Goal: Information Seeking & Learning: Learn about a topic

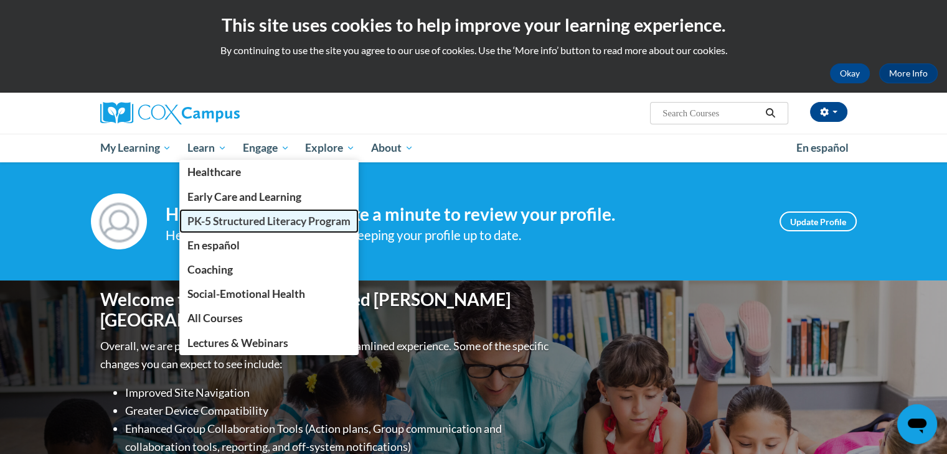
click at [205, 221] on span "PK-5 Structured Literacy Program" at bounding box center [268, 221] width 163 height 13
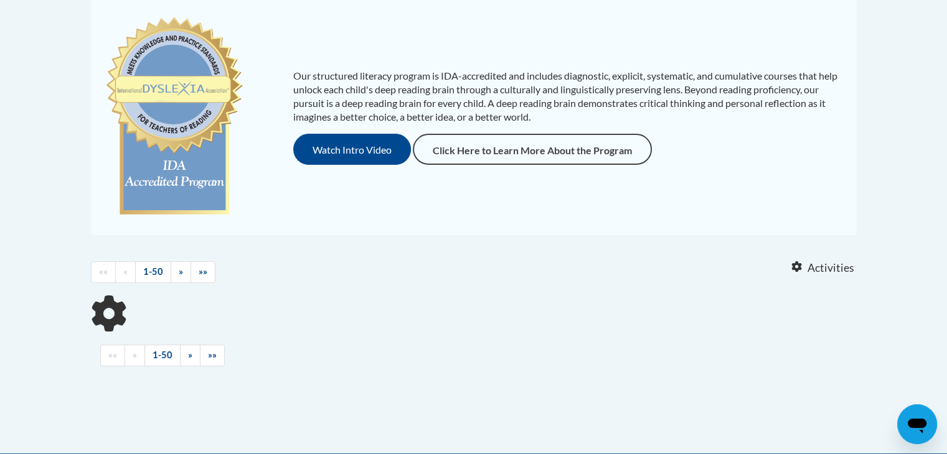
scroll to position [279, 0]
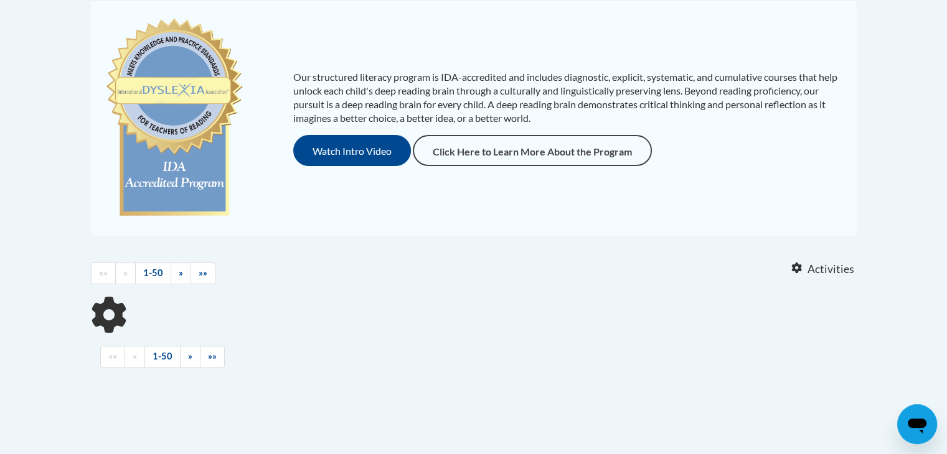
drag, startPoint x: 949, startPoint y: 57, endPoint x: 944, endPoint y: 185, distance: 128.4
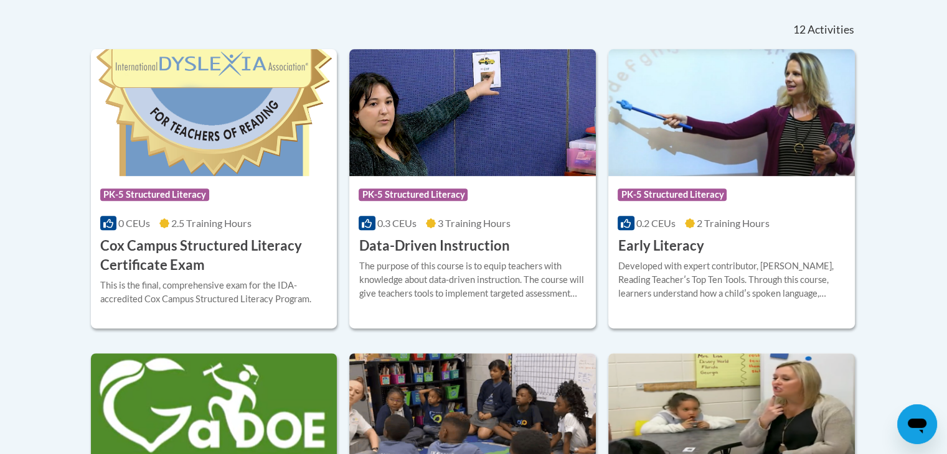
scroll to position [520, 0]
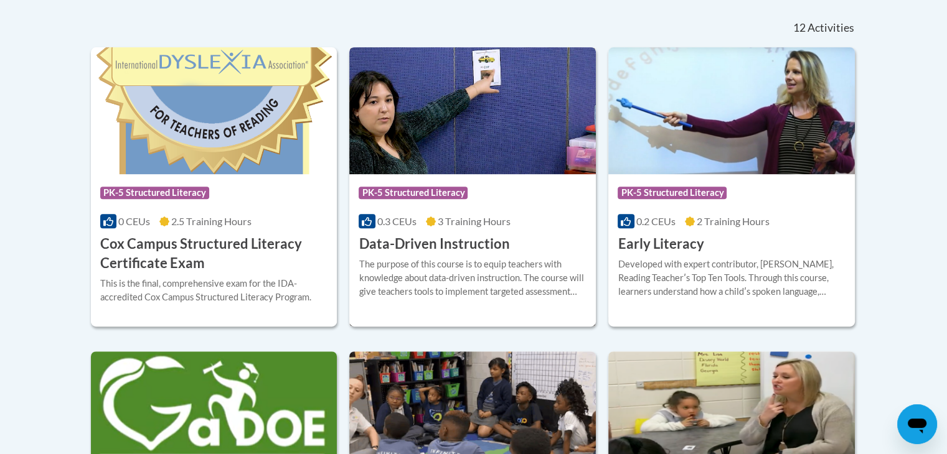
click at [504, 148] on img at bounding box center [472, 110] width 247 height 127
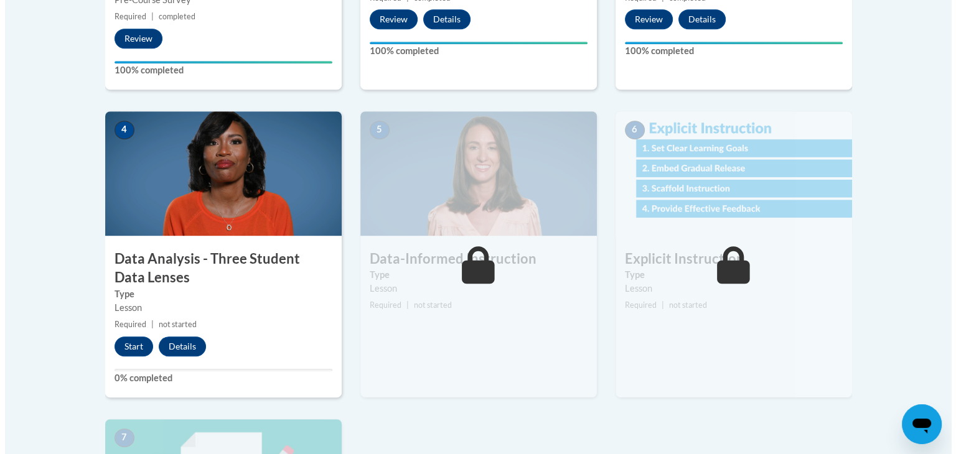
scroll to position [637, 0]
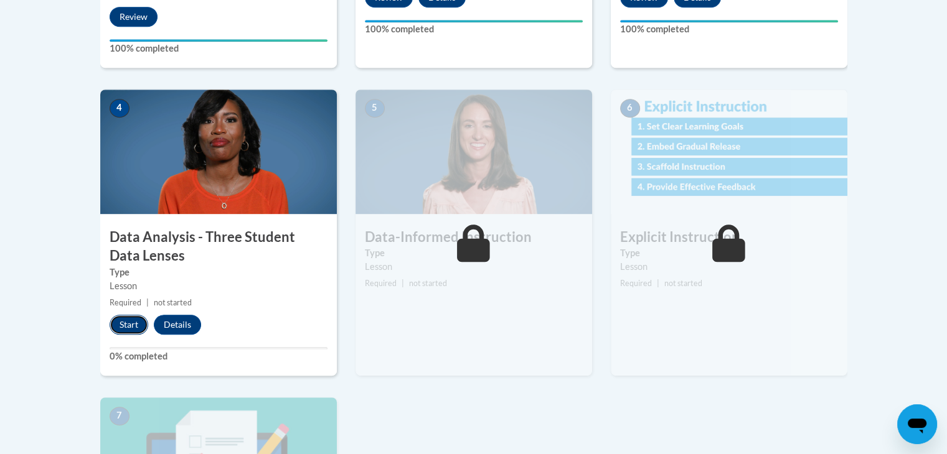
click at [134, 317] on button "Start" at bounding box center [129, 325] width 39 height 20
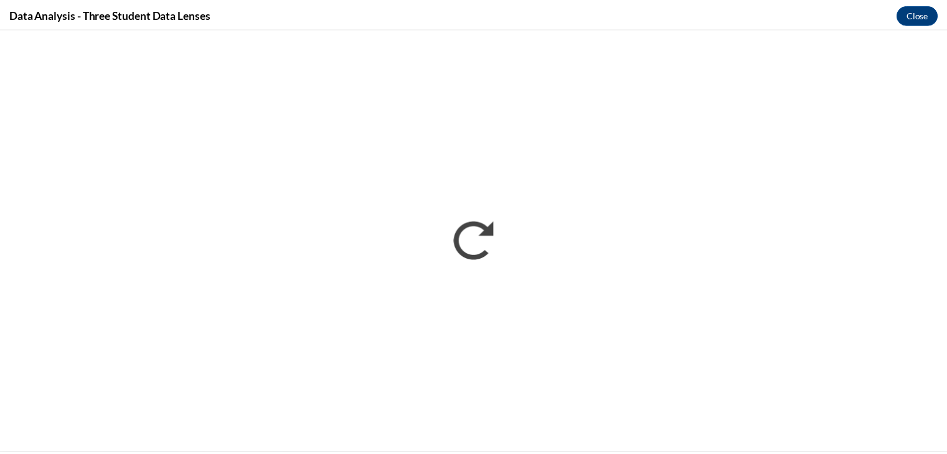
scroll to position [0, 0]
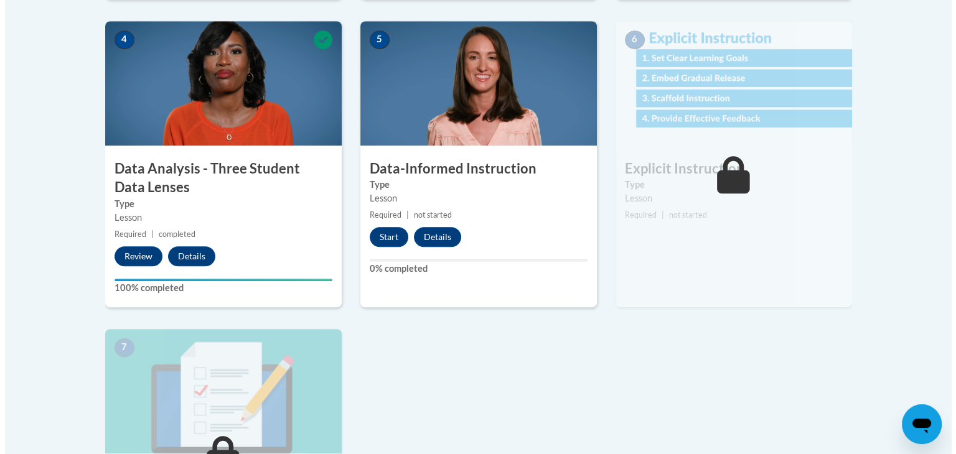
scroll to position [731, 0]
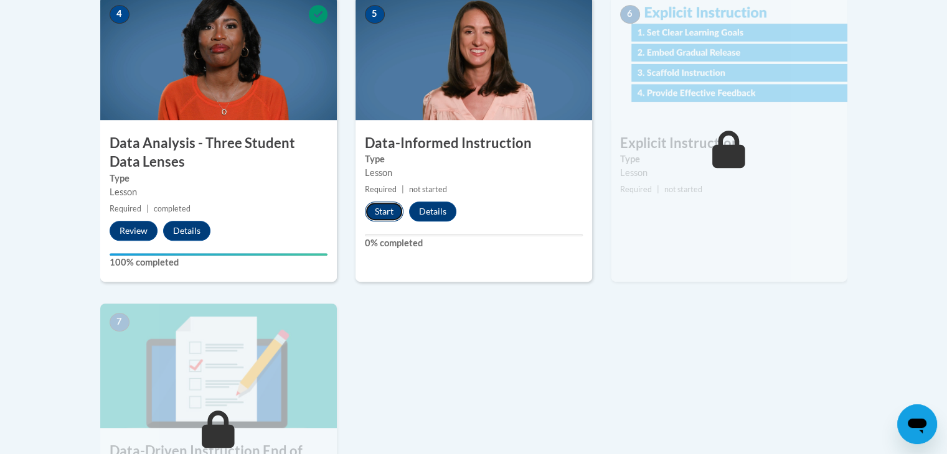
click at [378, 213] on button "Start" at bounding box center [384, 212] width 39 height 20
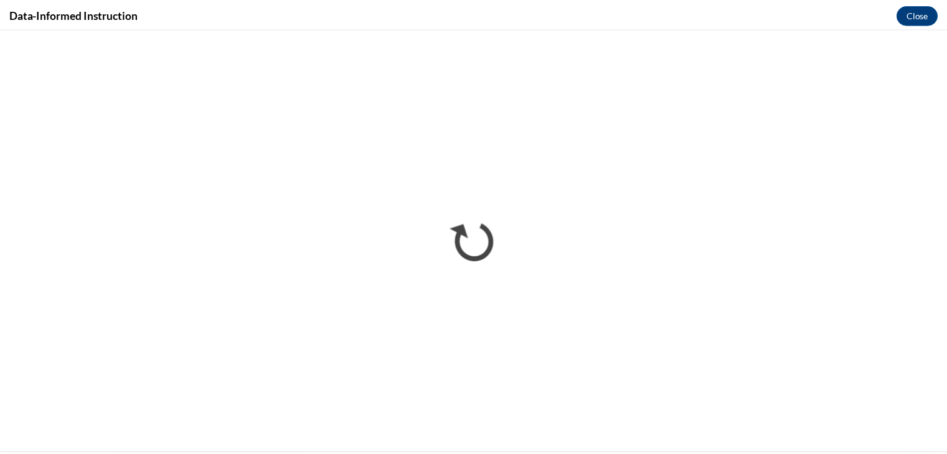
scroll to position [0, 0]
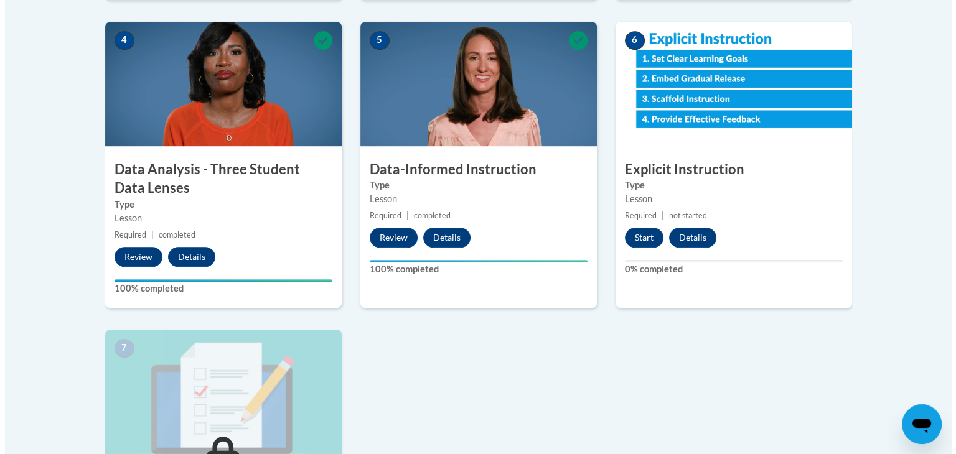
scroll to position [710, 0]
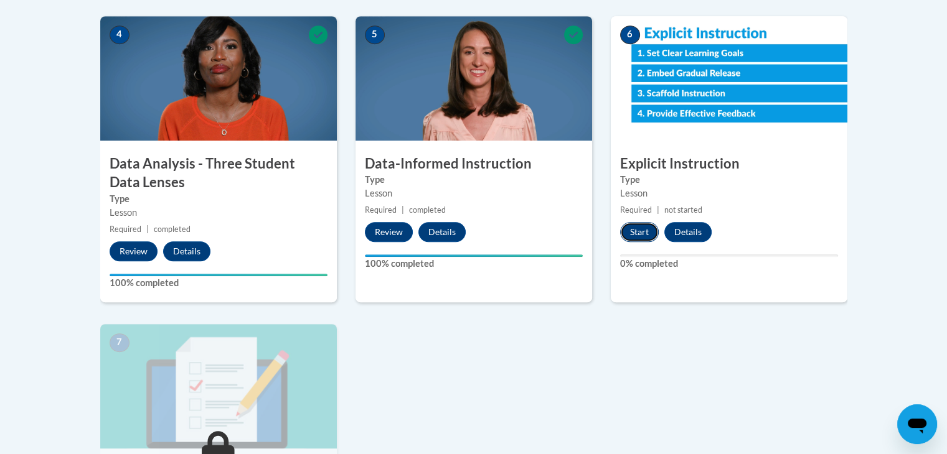
click at [642, 225] on button "Start" at bounding box center [639, 232] width 39 height 20
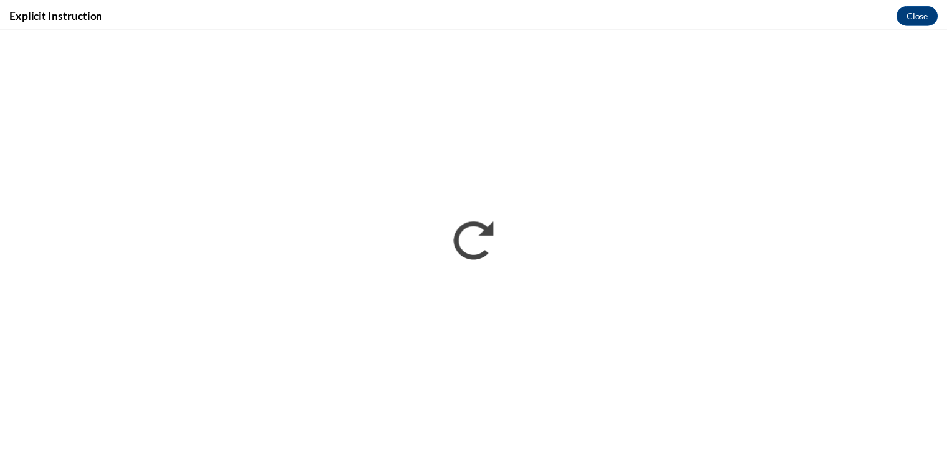
scroll to position [0, 0]
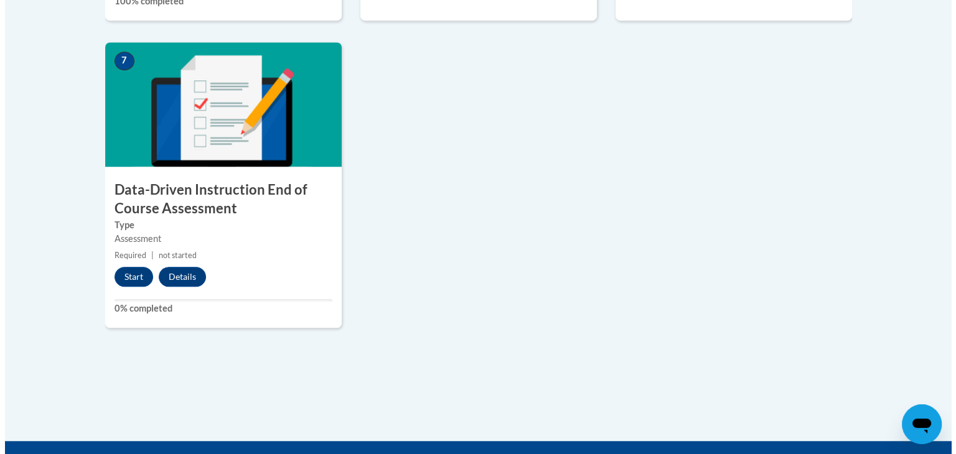
scroll to position [994, 0]
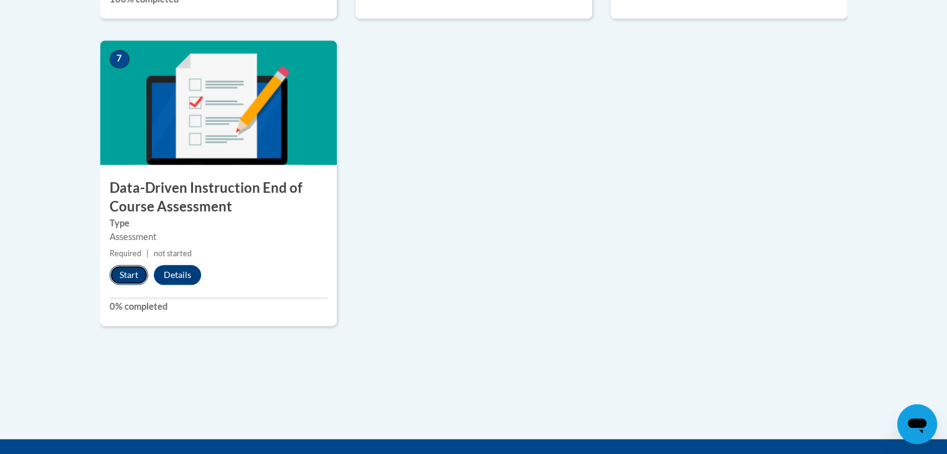
click at [118, 275] on button "Start" at bounding box center [129, 275] width 39 height 20
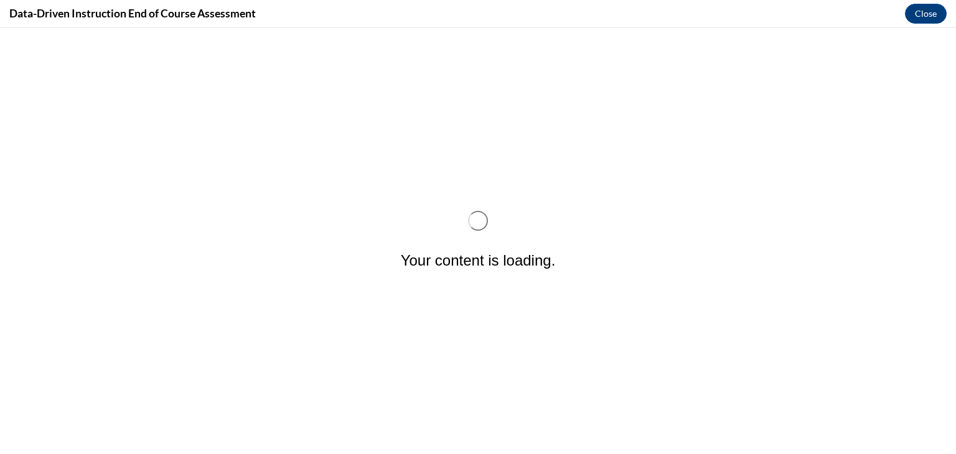
scroll to position [0, 0]
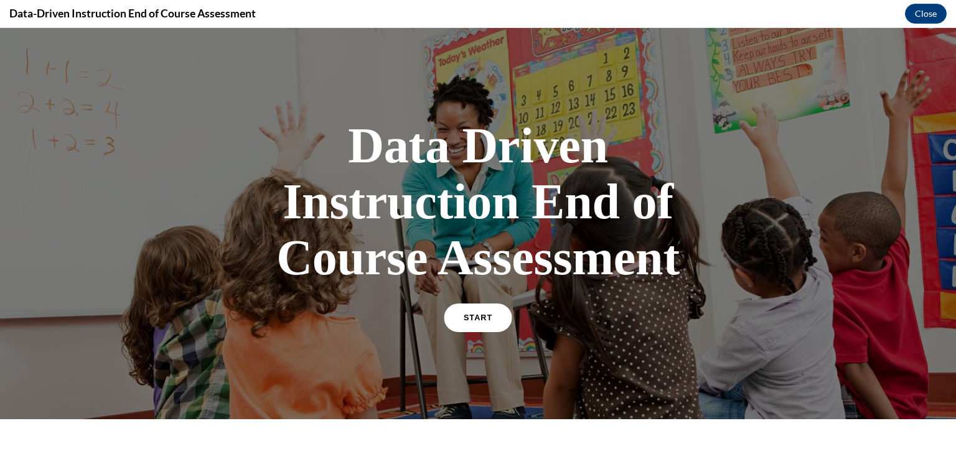
click at [479, 312] on link "START" at bounding box center [478, 318] width 68 height 29
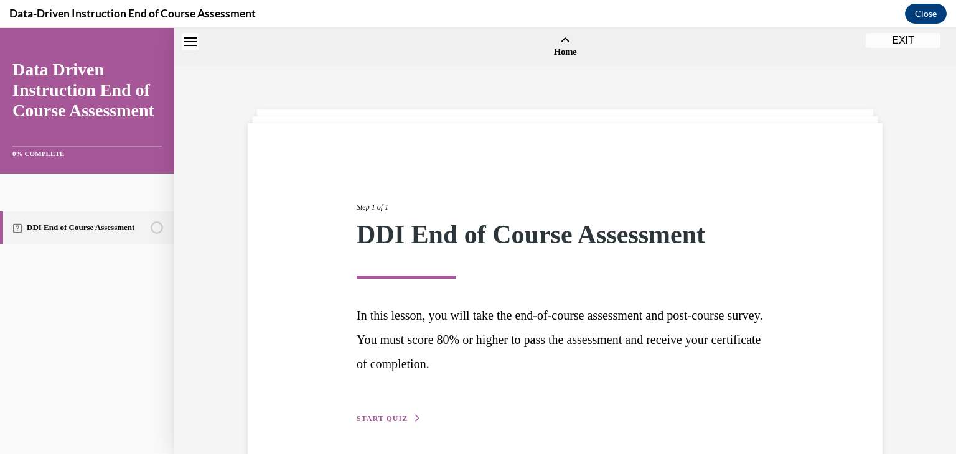
scroll to position [39, 0]
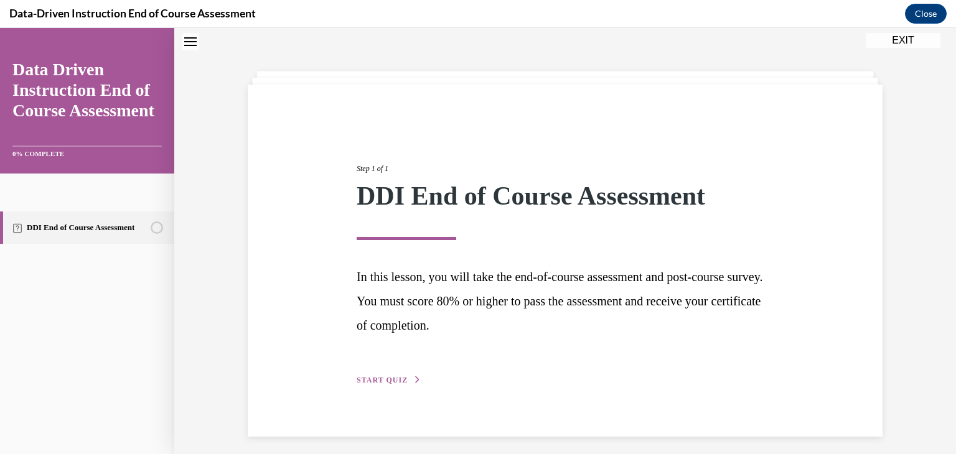
click at [384, 381] on span "START QUIZ" at bounding box center [382, 380] width 51 height 9
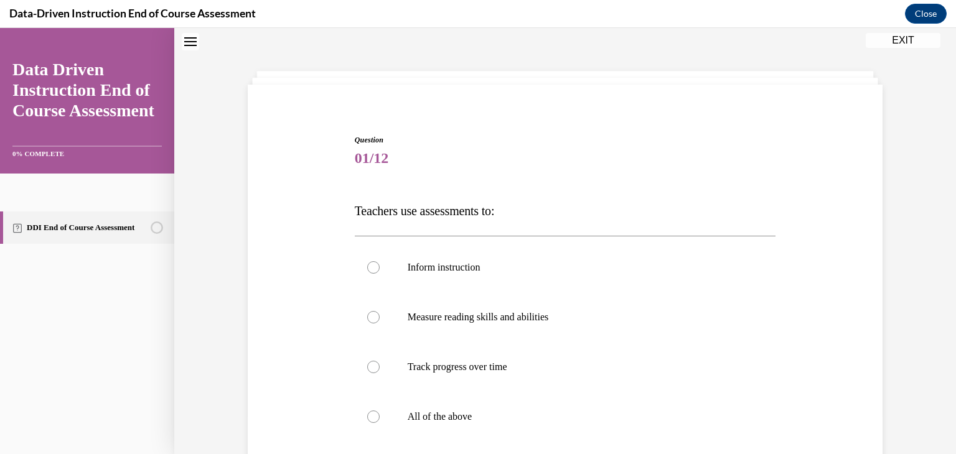
drag, startPoint x: 953, startPoint y: 128, endPoint x: 906, endPoint y: 80, distance: 66.9
click at [906, 80] on div "Question 01/12 Teachers use assessments to: Inform instruction Measure reading …" at bounding box center [565, 325] width 782 height 593
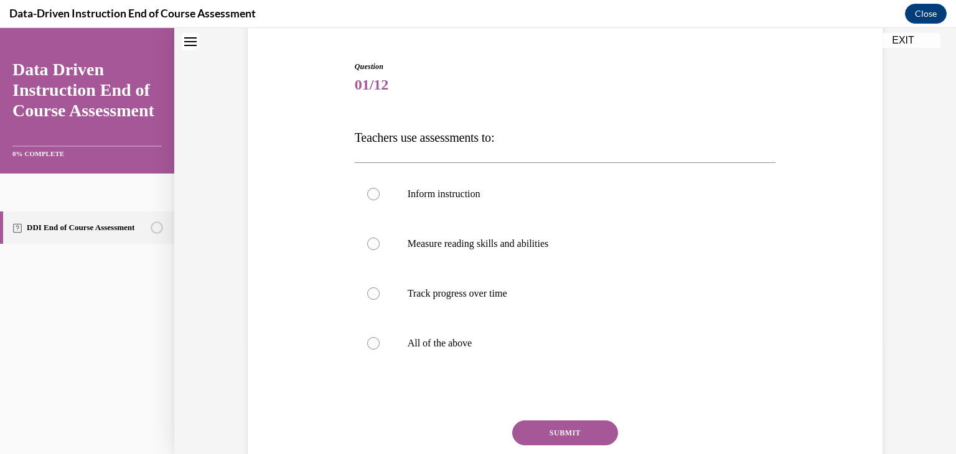
scroll to position [116, 0]
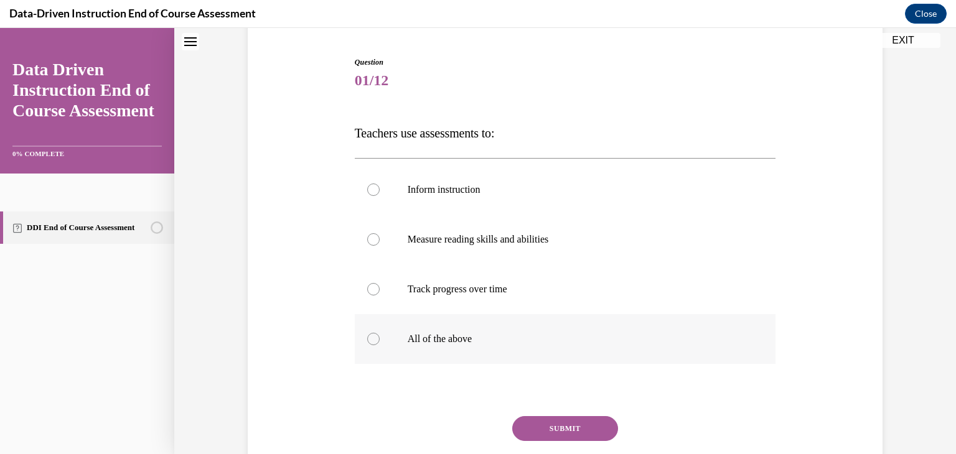
click at [478, 345] on label "All of the above" at bounding box center [565, 339] width 421 height 50
click at [380, 345] on input "All of the above" at bounding box center [373, 339] width 12 height 12
radio input "true"
click at [533, 421] on button "SUBMIT" at bounding box center [565, 428] width 106 height 25
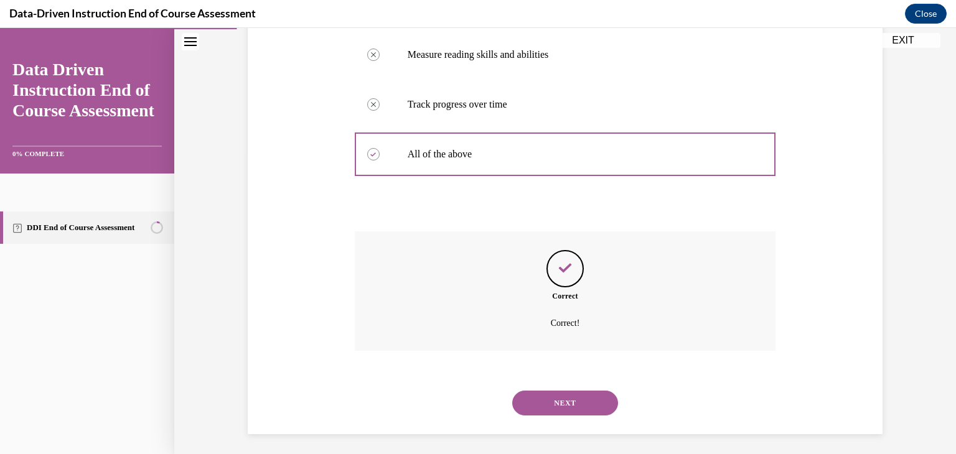
scroll to position [306, 0]
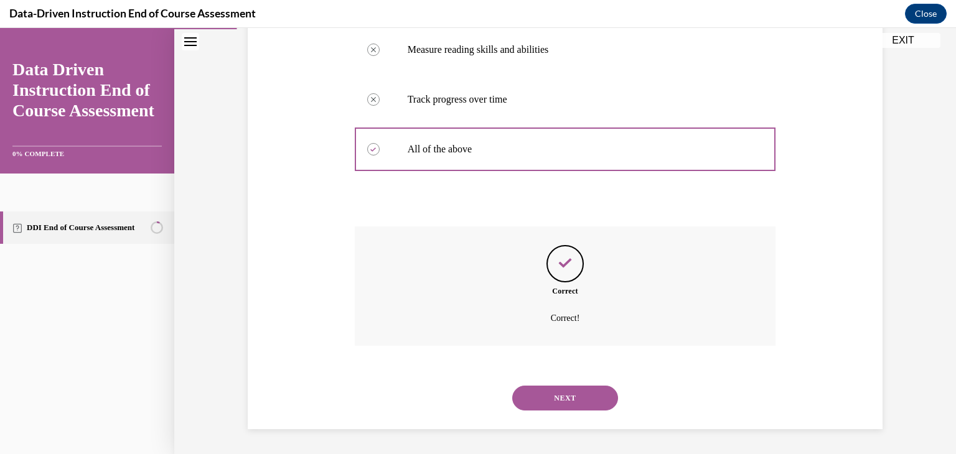
click at [557, 388] on button "NEXT" at bounding box center [565, 398] width 106 height 25
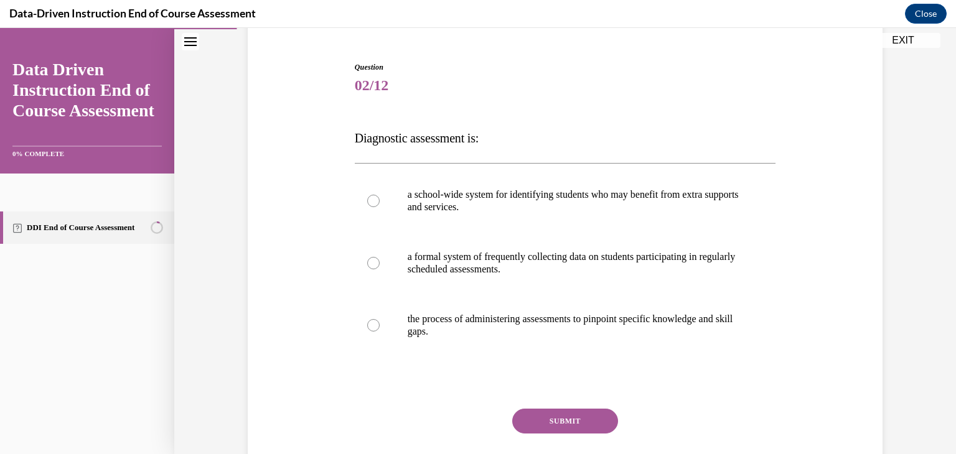
scroll to position [118, 0]
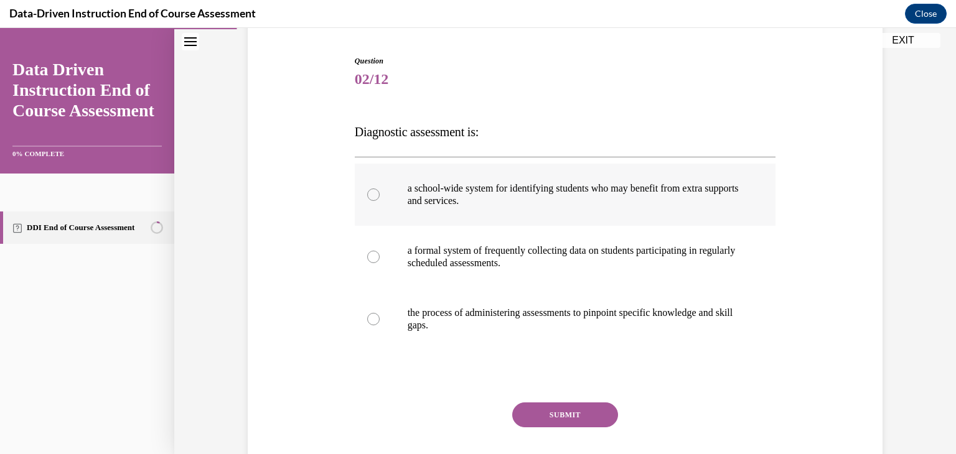
click at [619, 208] on label "a school-wide system for identifying students who may benefit from extra suppor…" at bounding box center [565, 195] width 421 height 62
click at [380, 201] on input "a school-wide system for identifying students who may benefit from extra suppor…" at bounding box center [373, 195] width 12 height 12
radio input "true"
click at [562, 416] on button "SUBMIT" at bounding box center [565, 415] width 106 height 25
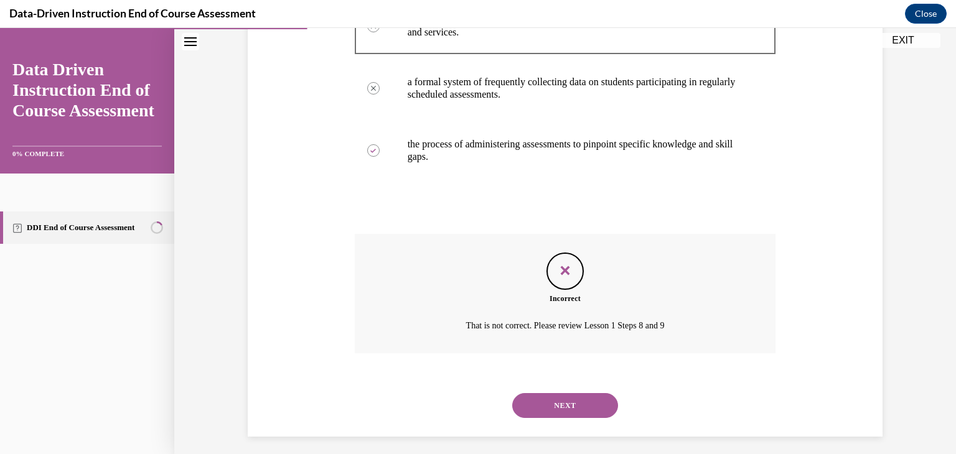
scroll to position [294, 0]
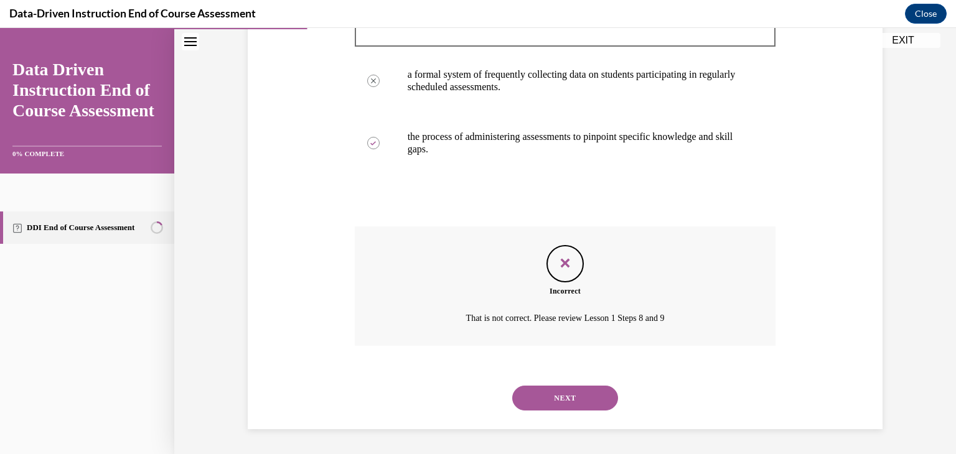
click at [554, 402] on button "NEXT" at bounding box center [565, 398] width 106 height 25
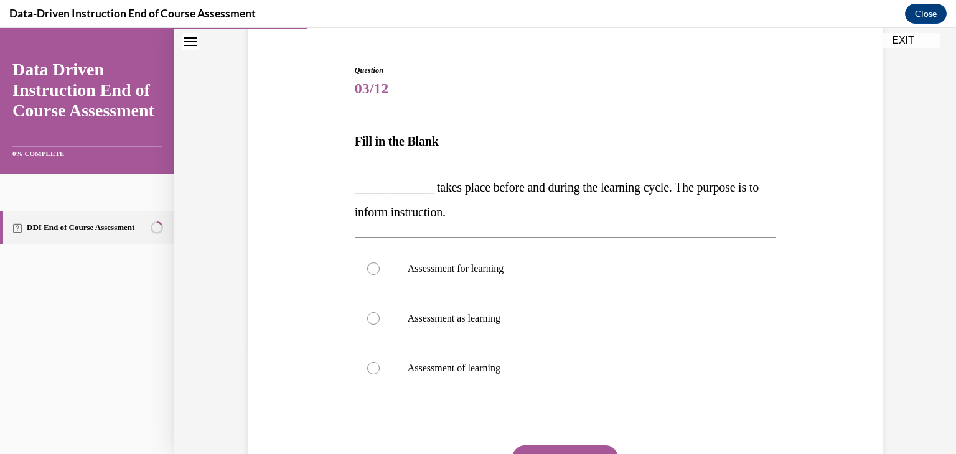
scroll to position [123, 0]
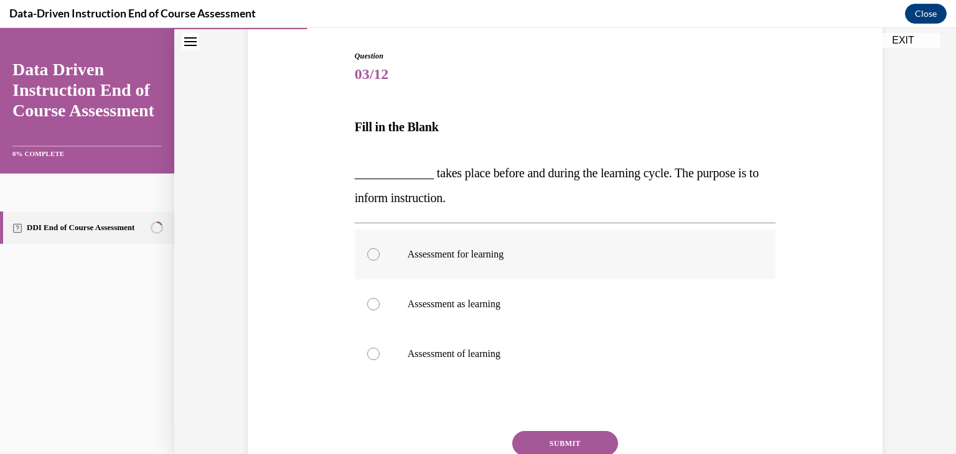
click at [505, 256] on p "Assessment for learning" at bounding box center [576, 254] width 337 height 12
click at [380, 256] on input "Assessment for learning" at bounding box center [373, 254] width 12 height 12
radio input "true"
click at [565, 436] on button "SUBMIT" at bounding box center [565, 443] width 106 height 25
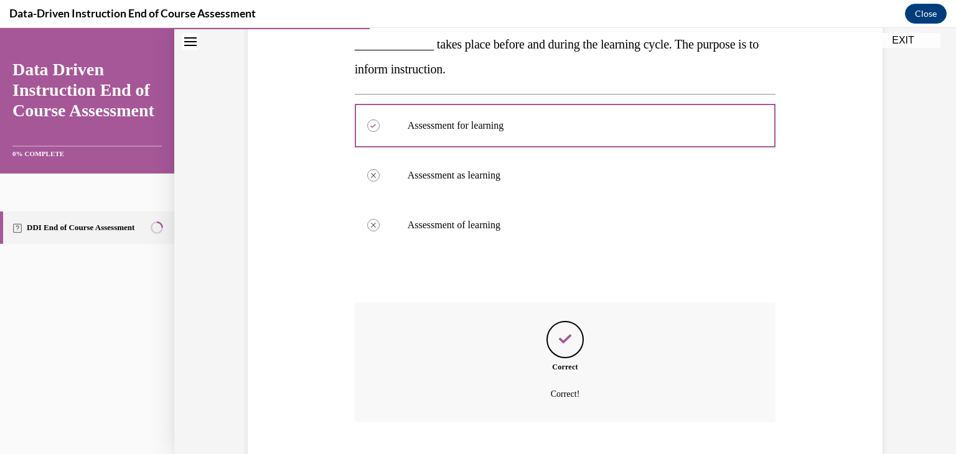
scroll to position [327, 0]
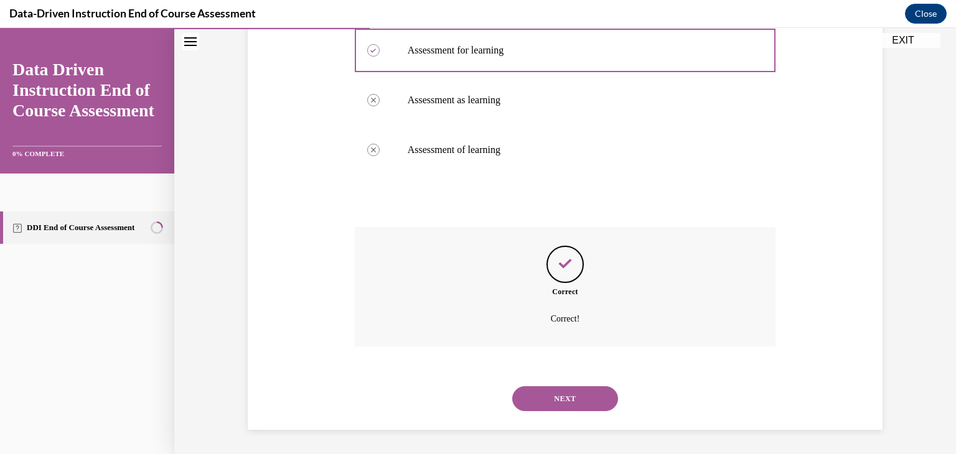
click at [572, 400] on button "NEXT" at bounding box center [565, 399] width 106 height 25
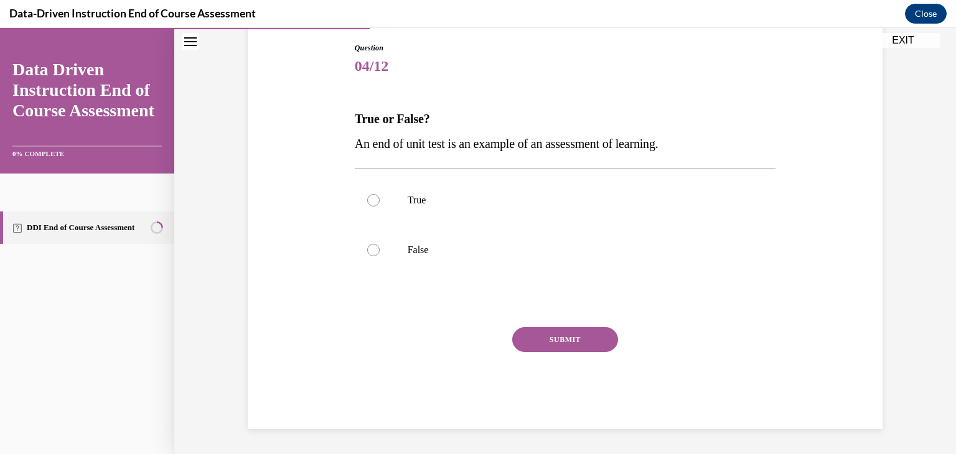
scroll to position [131, 0]
click at [415, 190] on label "True" at bounding box center [565, 201] width 421 height 50
click at [380, 194] on input "True" at bounding box center [373, 200] width 12 height 12
radio input "true"
click at [539, 339] on button "SUBMIT" at bounding box center [565, 339] width 106 height 25
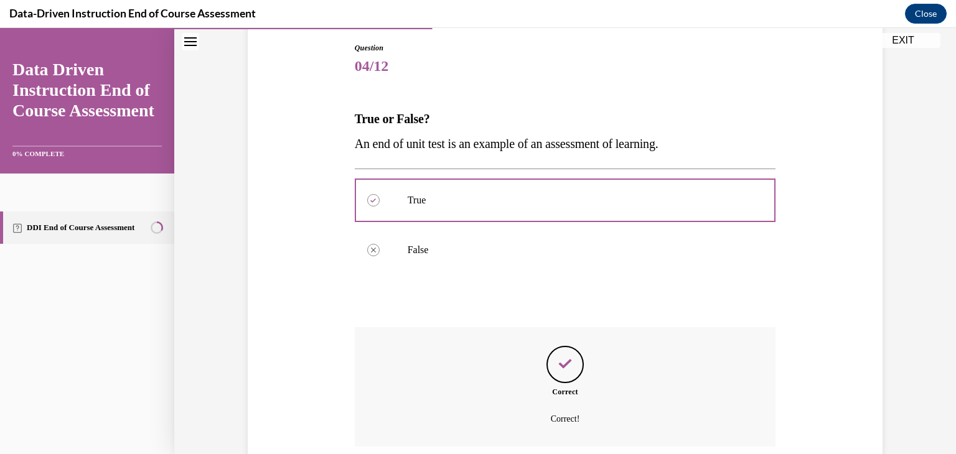
scroll to position [232, 0]
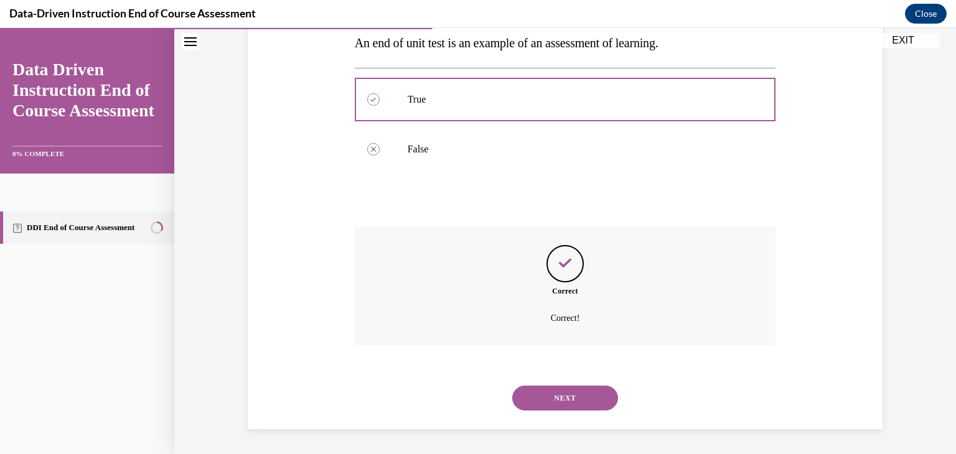
click at [555, 406] on button "NEXT" at bounding box center [565, 398] width 106 height 25
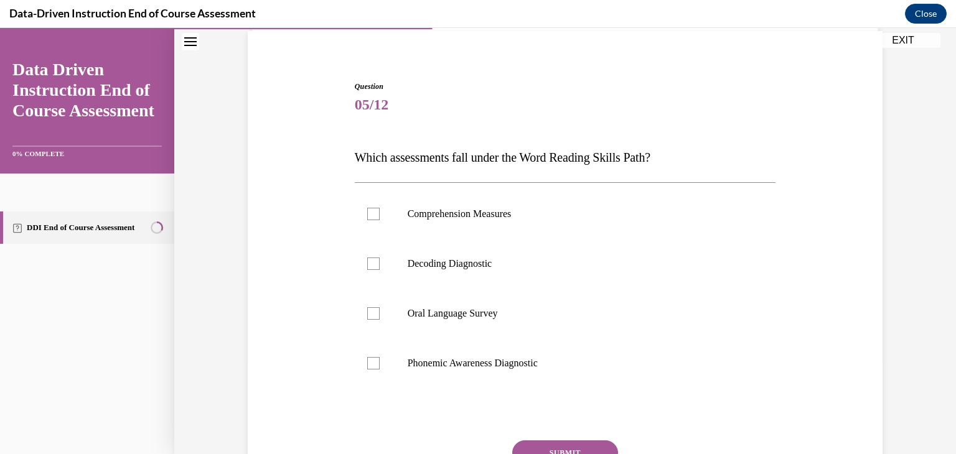
scroll to position [93, 0]
click at [504, 260] on p "Decoding Diagnostic" at bounding box center [576, 263] width 337 height 12
click at [380, 260] on input "Decoding Diagnostic" at bounding box center [373, 263] width 12 height 12
checkbox input "true"
click at [499, 361] on p "Phonemic Awareness Diagnostic" at bounding box center [576, 363] width 337 height 12
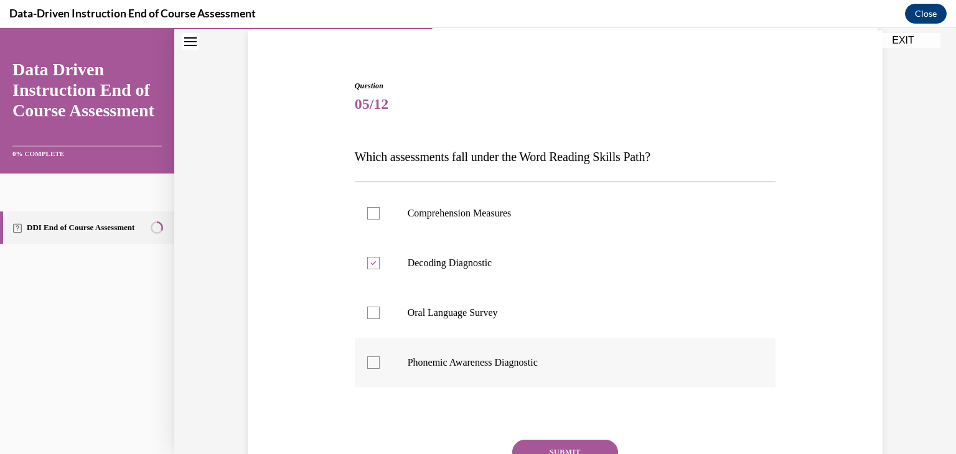
click at [380, 361] on input "Phonemic Awareness Diagnostic" at bounding box center [373, 363] width 12 height 12
checkbox input "true"
click at [540, 444] on button "SUBMIT" at bounding box center [565, 452] width 106 height 25
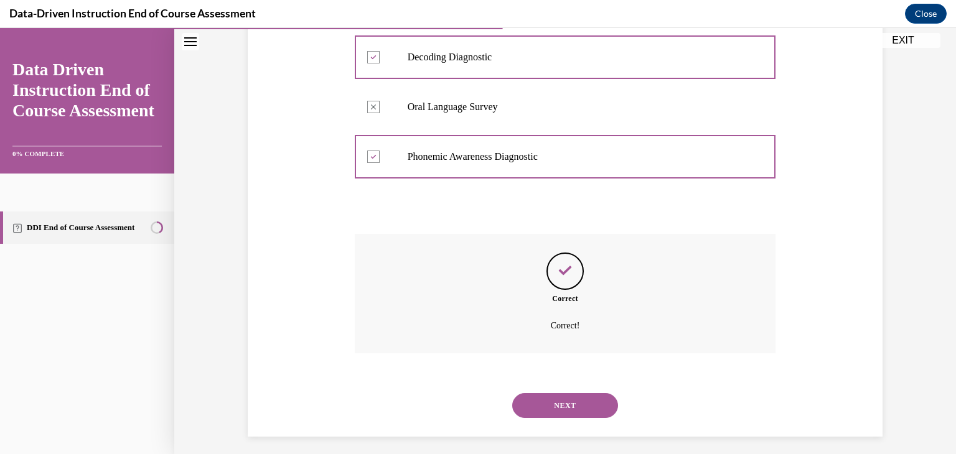
scroll to position [306, 0]
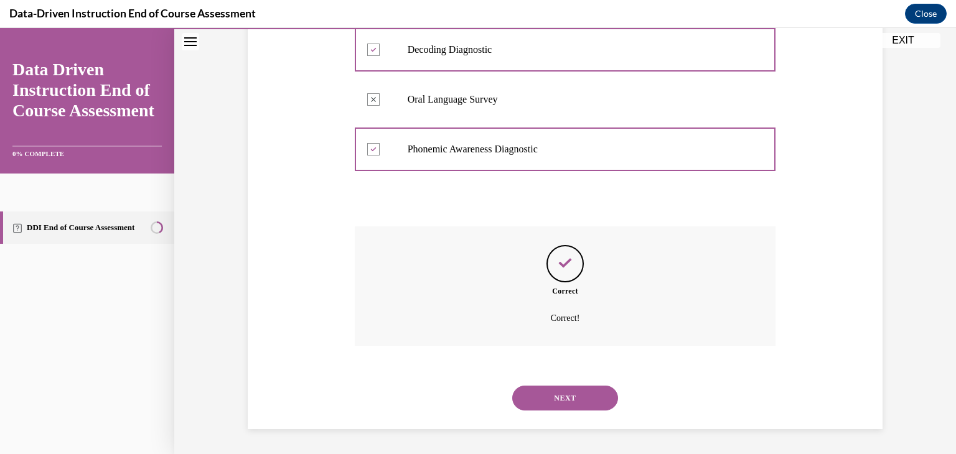
click at [542, 398] on button "NEXT" at bounding box center [565, 398] width 106 height 25
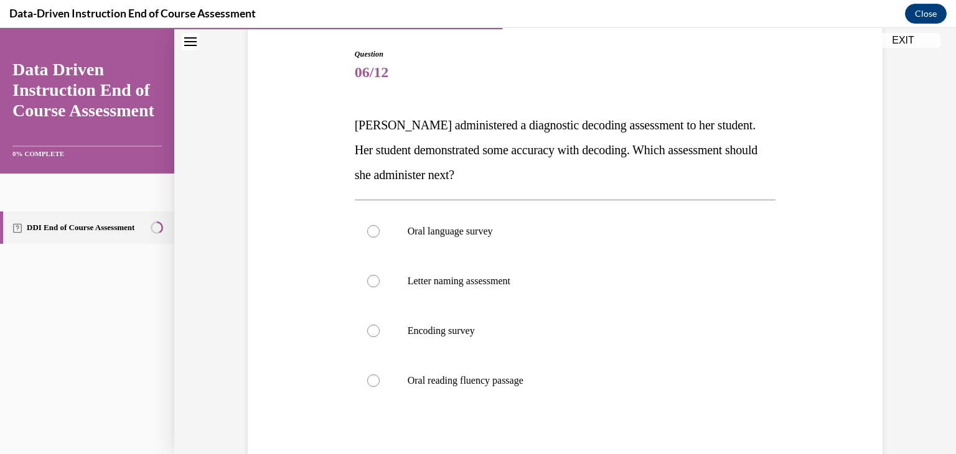
scroll to position [129, 0]
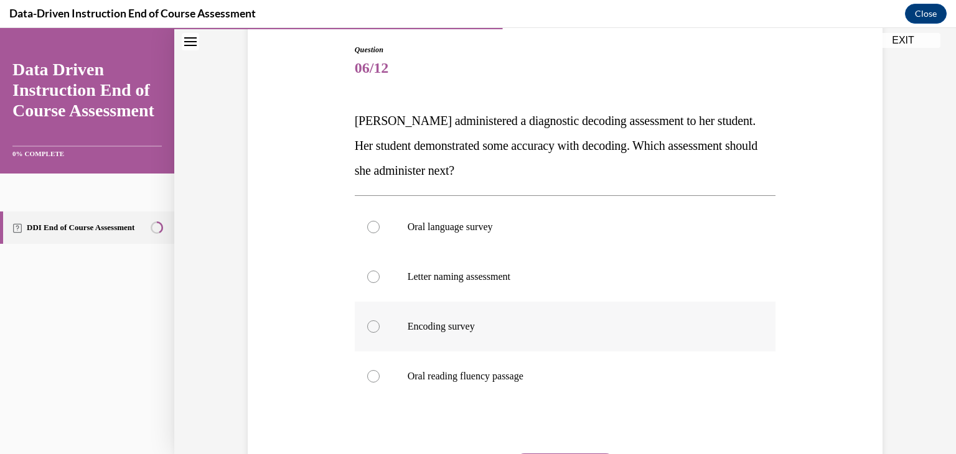
click at [578, 315] on label "Encoding survey" at bounding box center [565, 327] width 421 height 50
click at [380, 321] on input "Encoding survey" at bounding box center [373, 327] width 12 height 12
radio input "true"
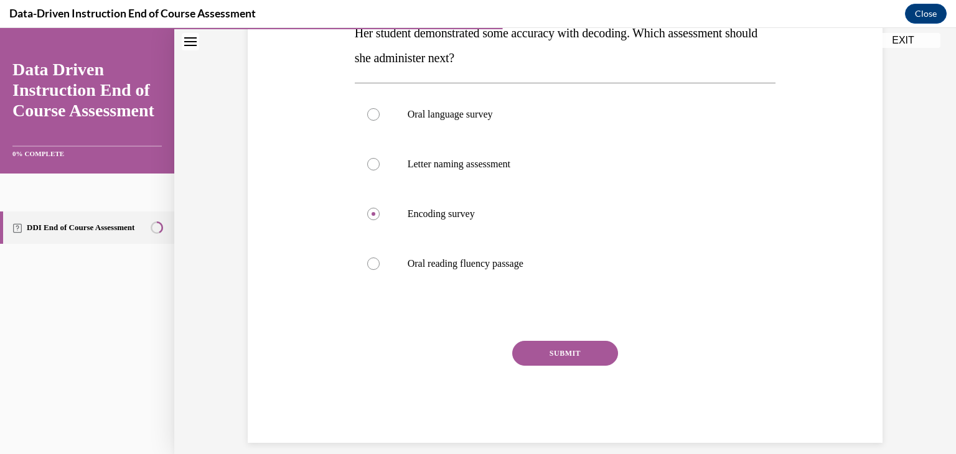
scroll to position [243, 0]
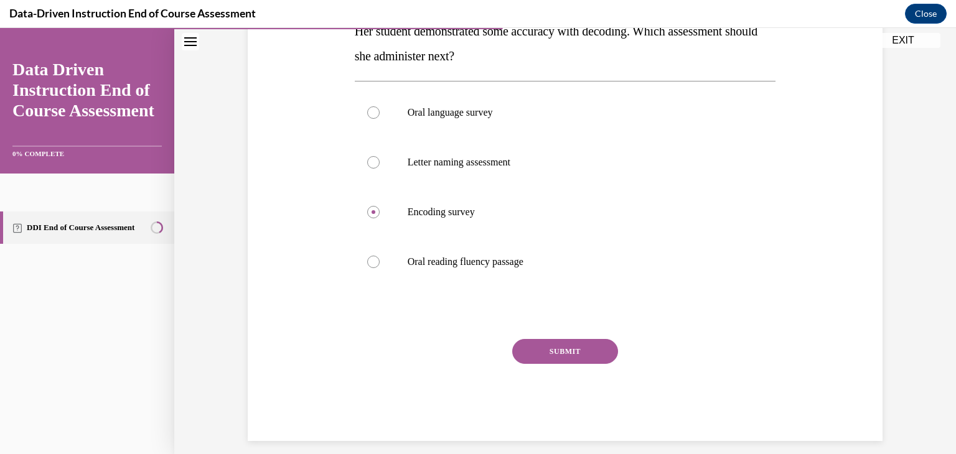
click at [543, 347] on button "SUBMIT" at bounding box center [565, 351] width 106 height 25
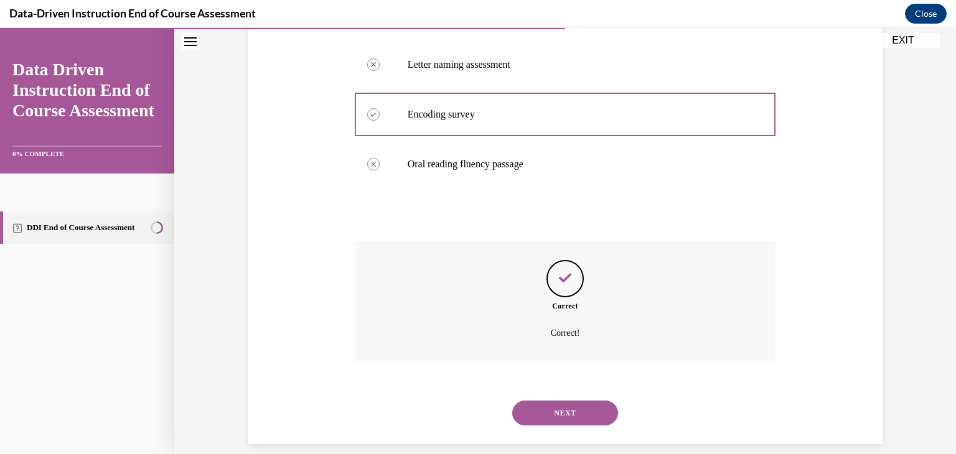
scroll to position [356, 0]
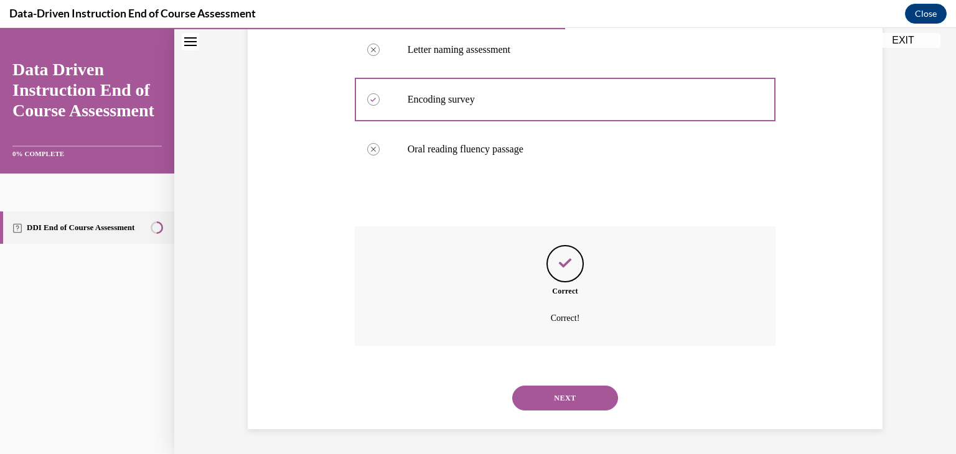
click at [536, 396] on button "NEXT" at bounding box center [565, 398] width 106 height 25
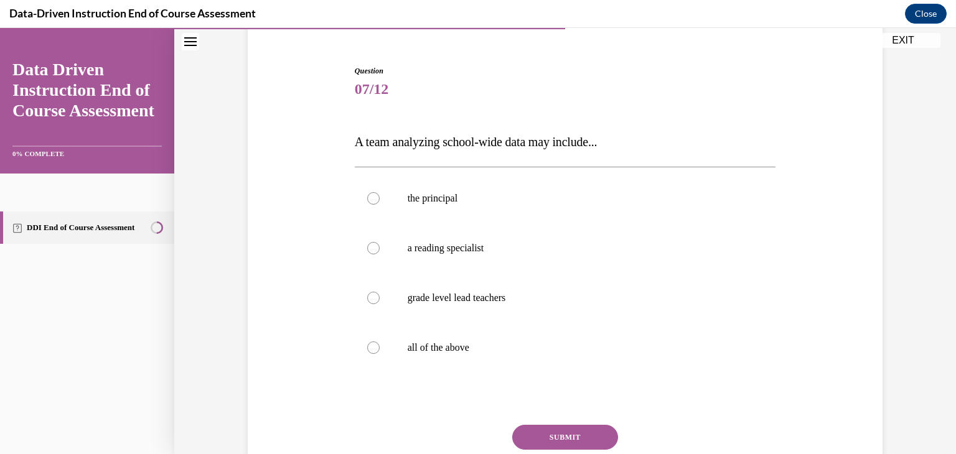
scroll to position [110, 0]
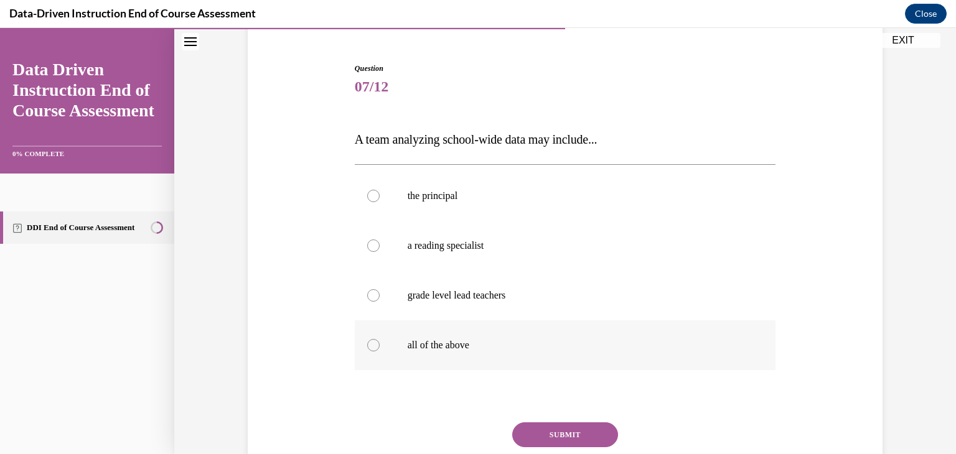
click at [438, 346] on p "all of the above" at bounding box center [576, 345] width 337 height 12
click at [380, 346] on input "all of the above" at bounding box center [373, 345] width 12 height 12
radio input "true"
click at [528, 435] on button "SUBMIT" at bounding box center [565, 435] width 106 height 25
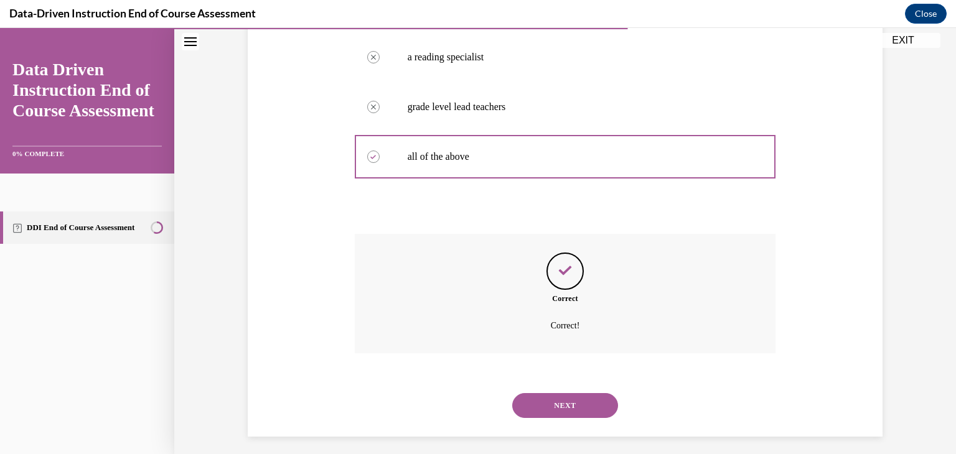
scroll to position [306, 0]
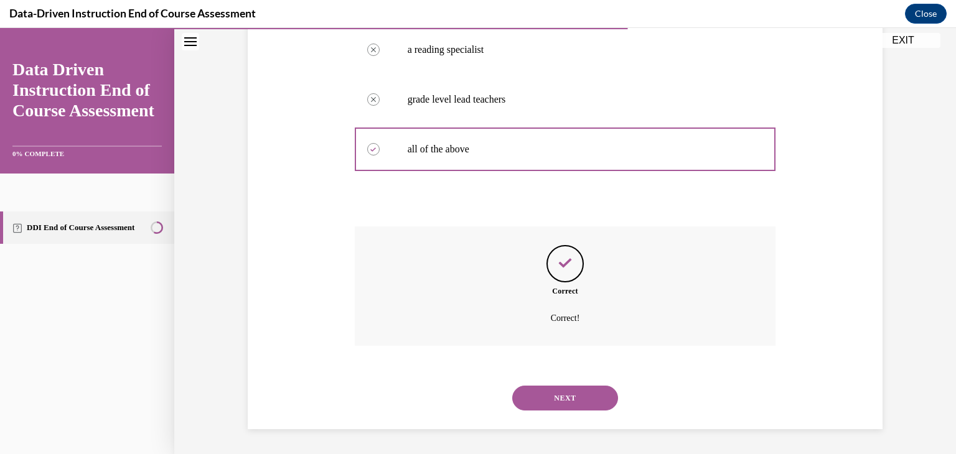
click at [578, 396] on button "NEXT" at bounding box center [565, 398] width 106 height 25
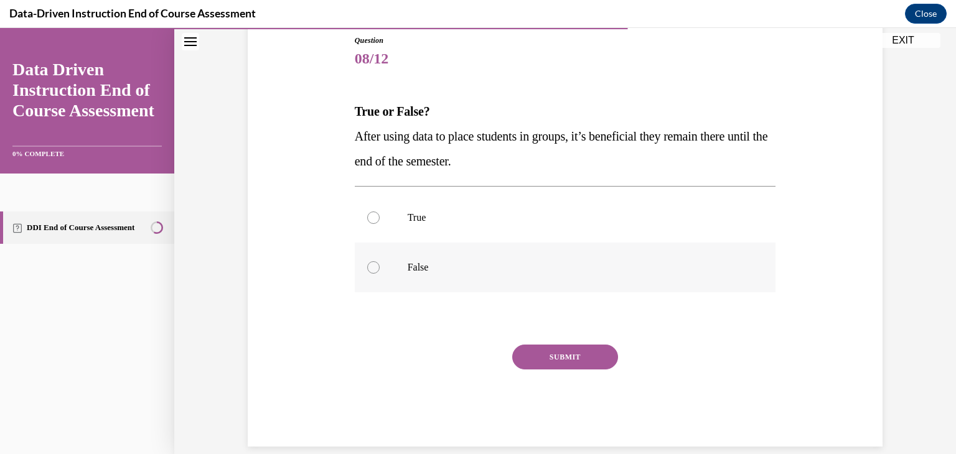
click at [399, 280] on label "False" at bounding box center [565, 268] width 421 height 50
click at [380, 274] on input "False" at bounding box center [373, 267] width 12 height 12
radio input "true"
click at [552, 350] on button "SUBMIT" at bounding box center [565, 357] width 106 height 25
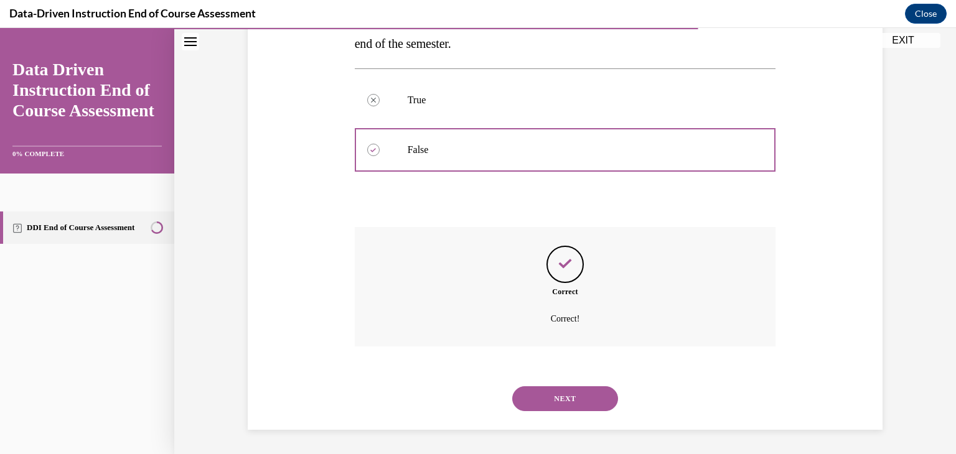
scroll to position [256, 0]
click at [565, 395] on button "NEXT" at bounding box center [565, 398] width 106 height 25
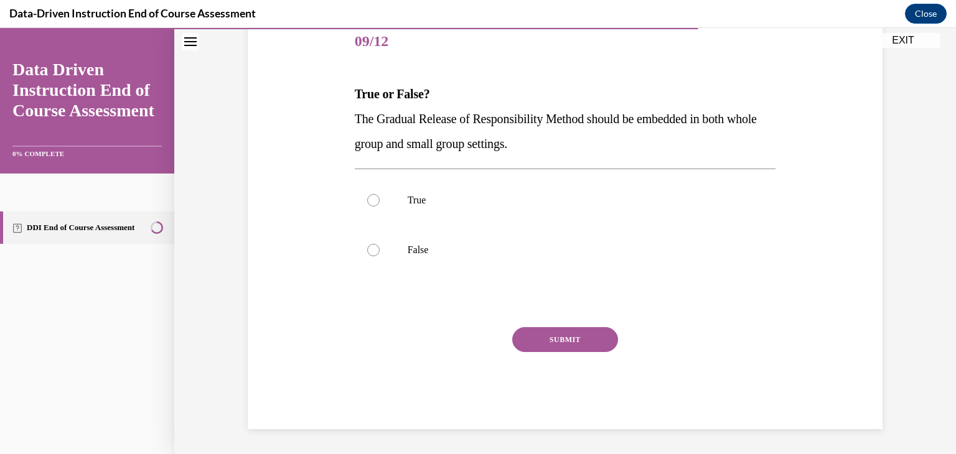
scroll to position [138, 0]
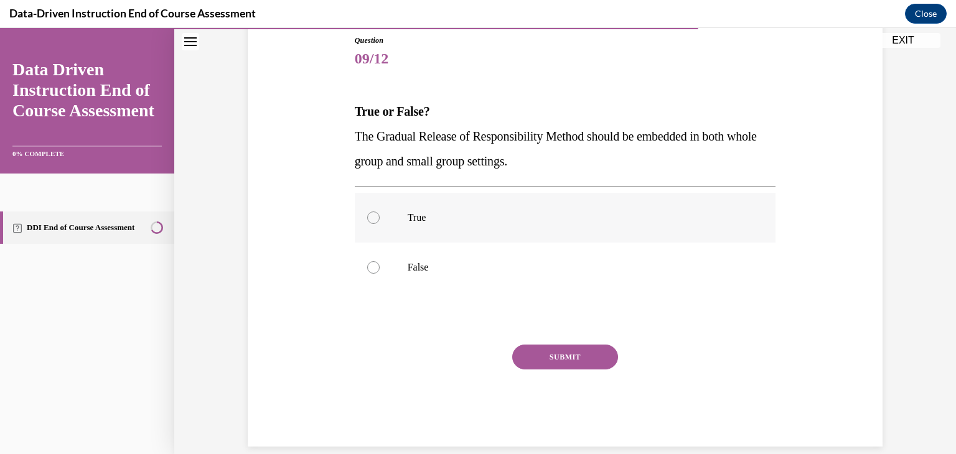
click at [415, 222] on p "True" at bounding box center [576, 218] width 337 height 12
click at [380, 222] on input "True" at bounding box center [373, 218] width 12 height 12
radio input "true"
click at [537, 356] on button "SUBMIT" at bounding box center [565, 357] width 106 height 25
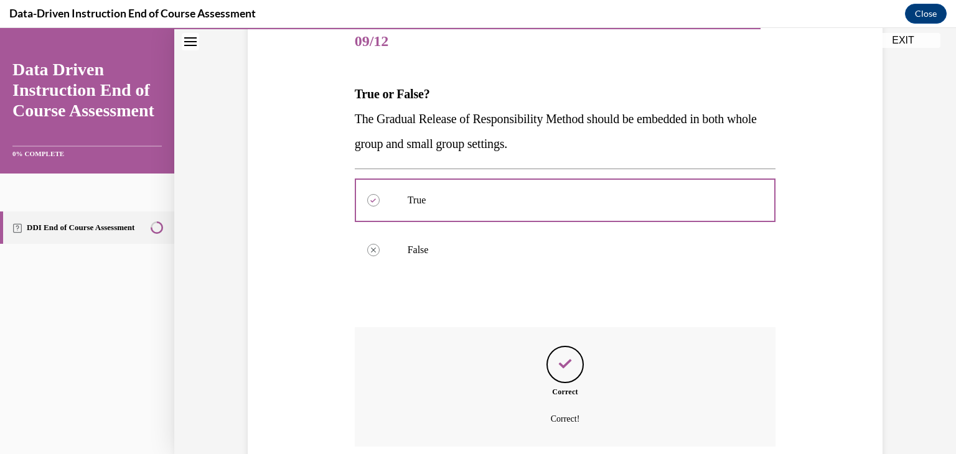
scroll to position [256, 0]
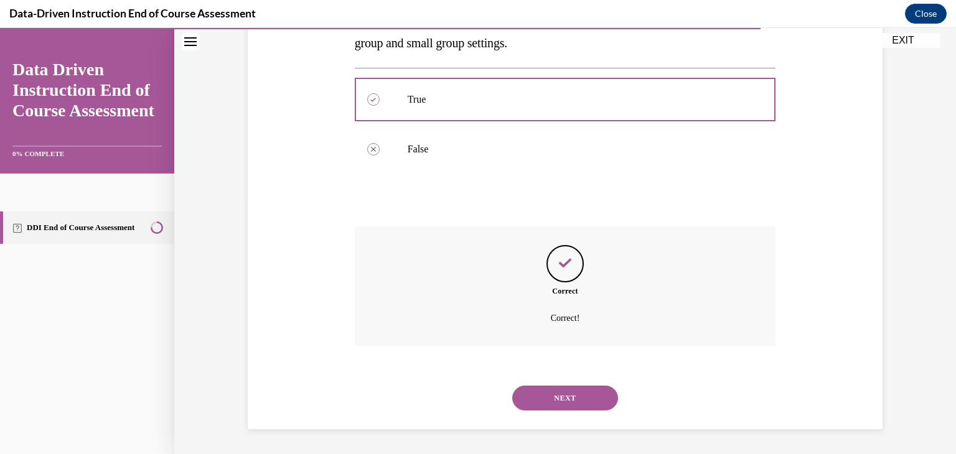
click at [548, 392] on button "NEXT" at bounding box center [565, 398] width 106 height 25
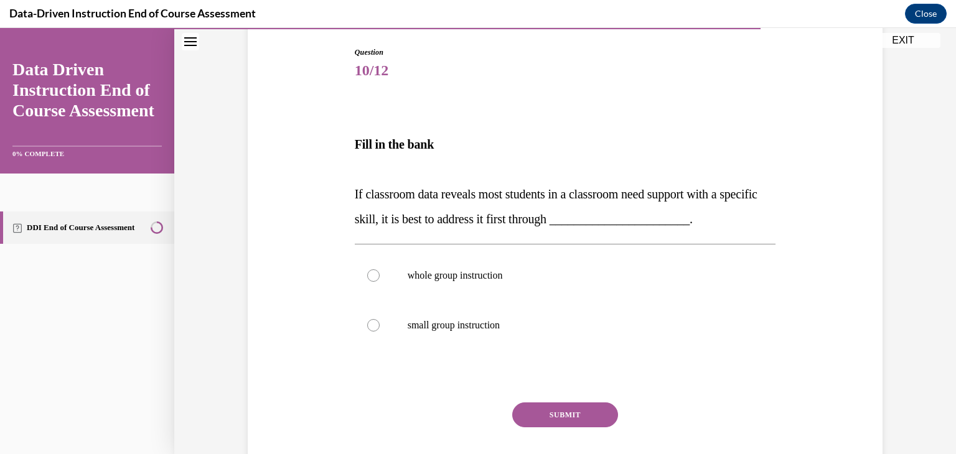
scroll to position [142, 0]
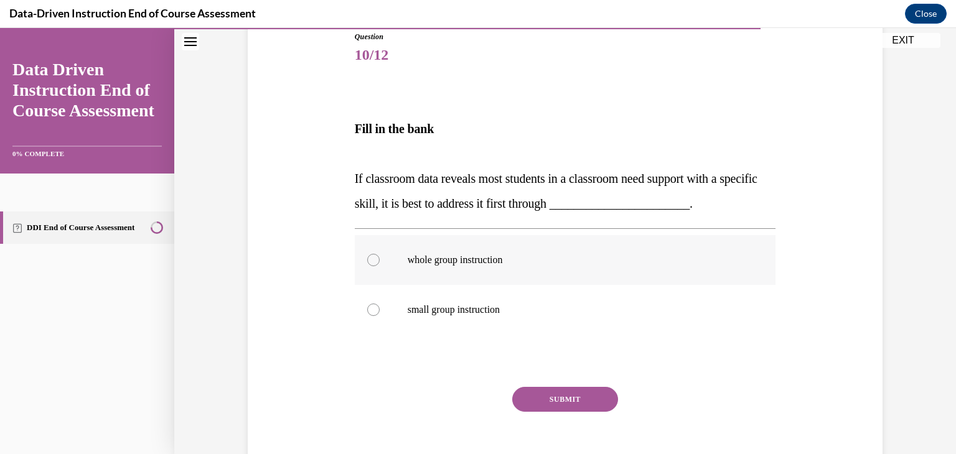
click at [631, 270] on label "whole group instruction" at bounding box center [565, 260] width 421 height 50
click at [380, 266] on input "whole group instruction" at bounding box center [373, 260] width 12 height 12
radio input "true"
click at [631, 270] on label "whole group instruction" at bounding box center [565, 260] width 421 height 50
click at [380, 266] on input "whole group instruction" at bounding box center [373, 260] width 12 height 12
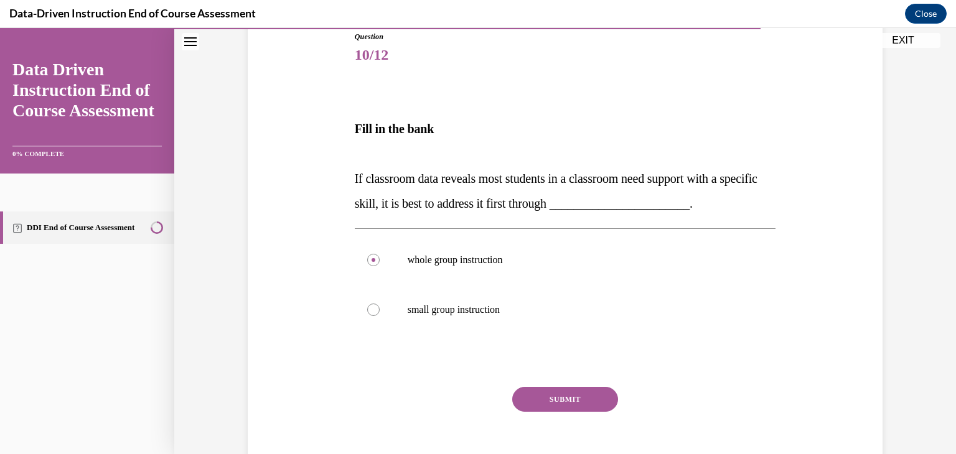
click at [583, 397] on button "SUBMIT" at bounding box center [565, 399] width 106 height 25
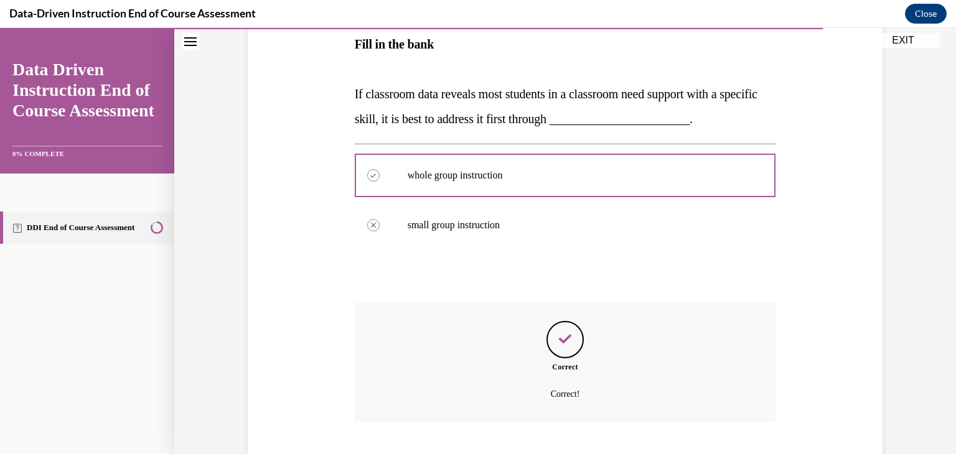
scroll to position [302, 0]
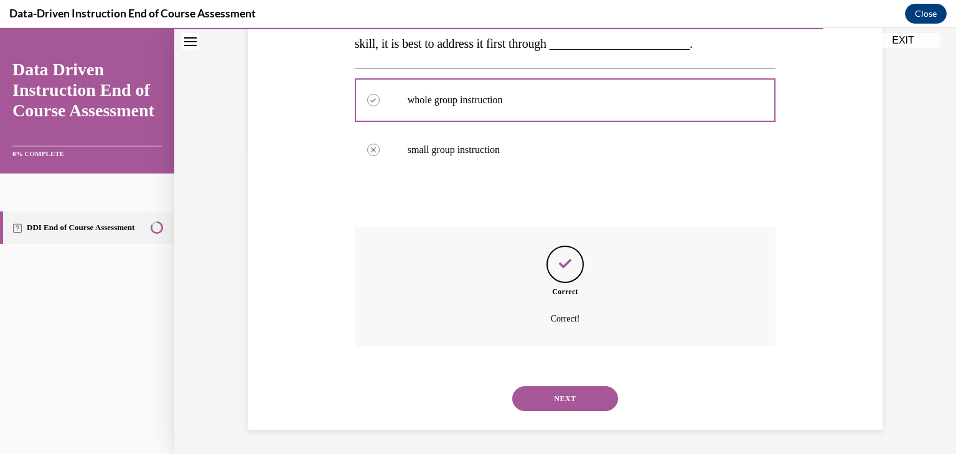
click at [568, 397] on button "NEXT" at bounding box center [565, 399] width 106 height 25
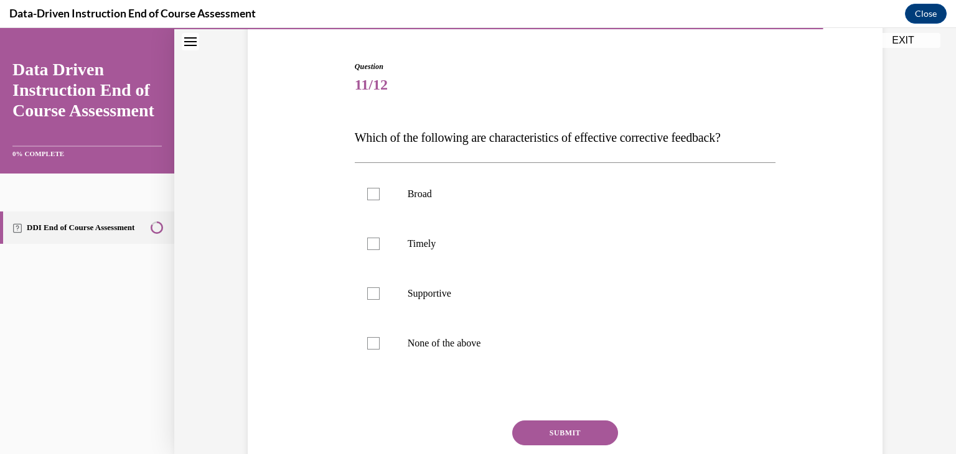
scroll to position [116, 0]
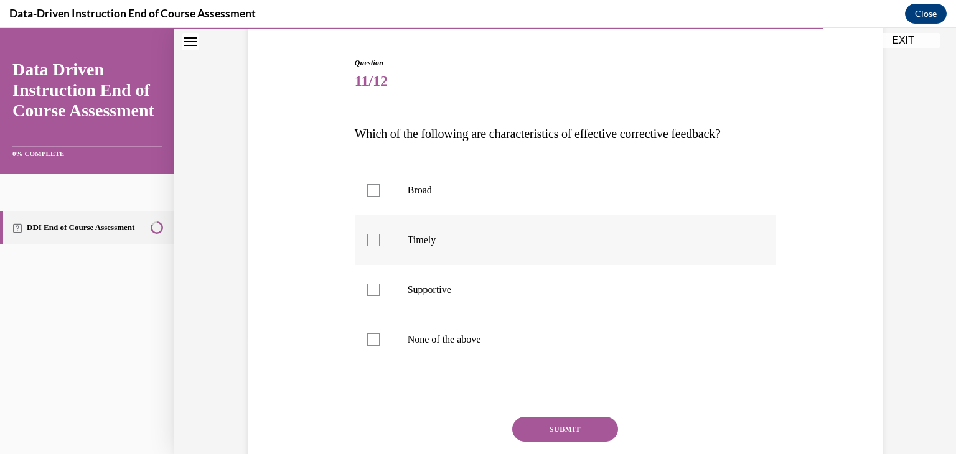
click at [465, 237] on p "Timely" at bounding box center [576, 240] width 337 height 12
click at [380, 237] on input "Timely" at bounding box center [373, 240] width 12 height 12
checkbox input "true"
click at [435, 282] on label "Supportive" at bounding box center [565, 290] width 421 height 50
click at [380, 284] on input "Supportive" at bounding box center [373, 290] width 12 height 12
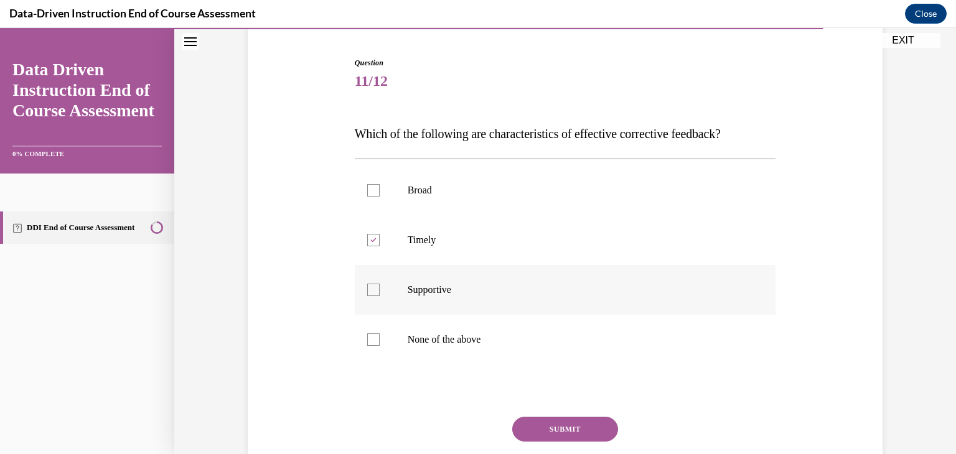
checkbox input "true"
click at [536, 422] on button "SUBMIT" at bounding box center [565, 429] width 106 height 25
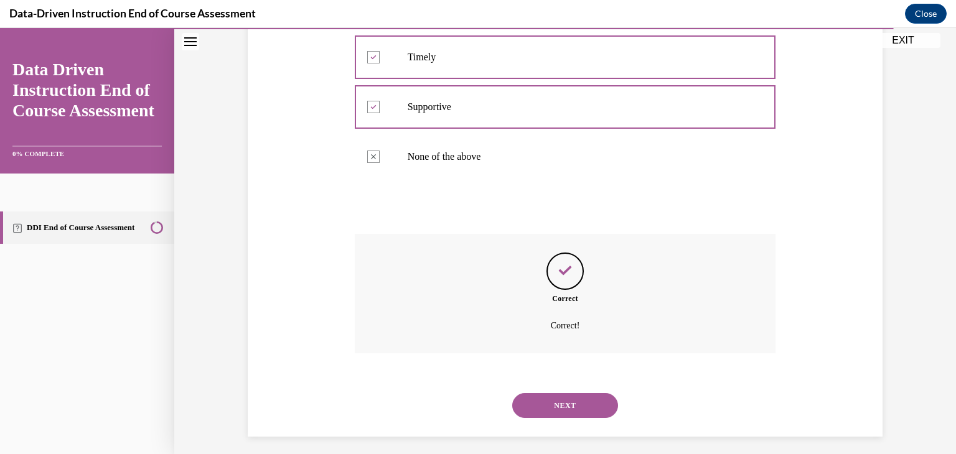
scroll to position [306, 0]
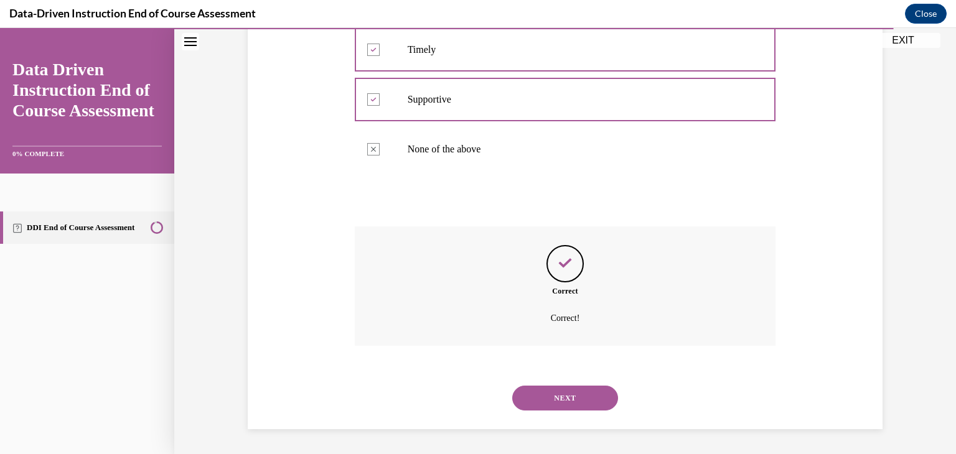
click at [543, 390] on button "NEXT" at bounding box center [565, 398] width 106 height 25
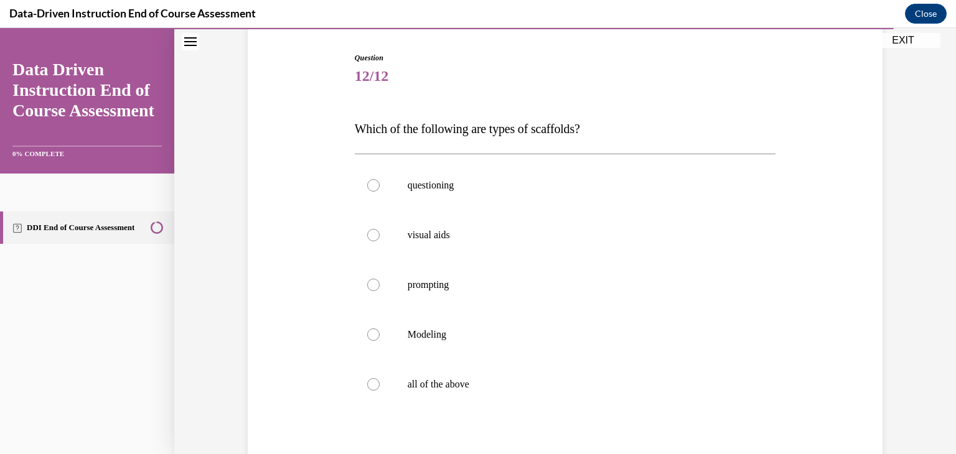
scroll to position [124, 0]
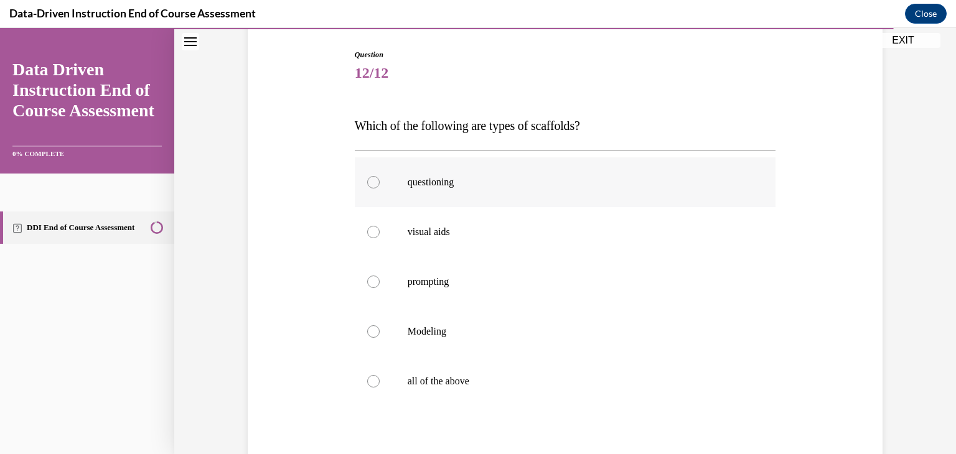
click at [435, 176] on p "questioning" at bounding box center [576, 182] width 337 height 12
click at [380, 176] on input "questioning" at bounding box center [373, 182] width 12 height 12
radio input "true"
click at [426, 230] on p "visual aids" at bounding box center [576, 232] width 337 height 12
click at [380, 230] on input "visual aids" at bounding box center [373, 232] width 12 height 12
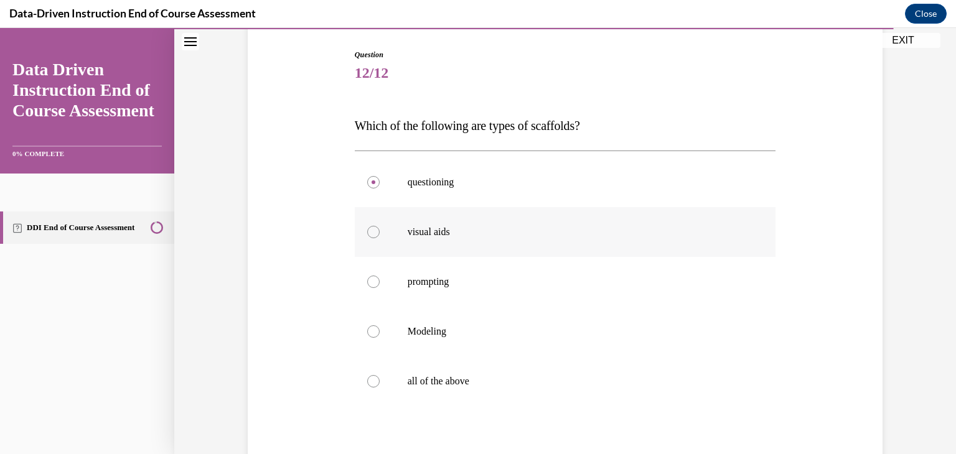
radio input "true"
click at [408, 371] on label "all of the above" at bounding box center [565, 382] width 421 height 50
click at [380, 375] on input "all of the above" at bounding box center [373, 381] width 12 height 12
radio input "true"
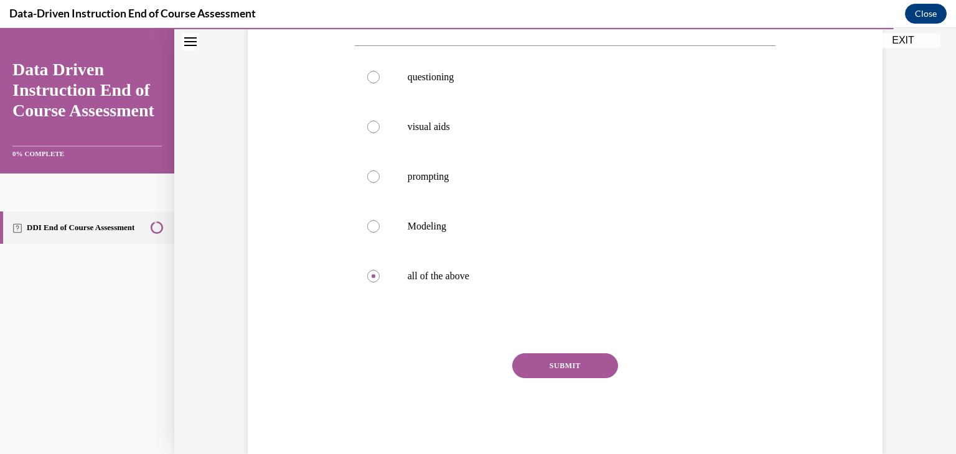
click at [599, 355] on button "SUBMIT" at bounding box center [565, 366] width 106 height 25
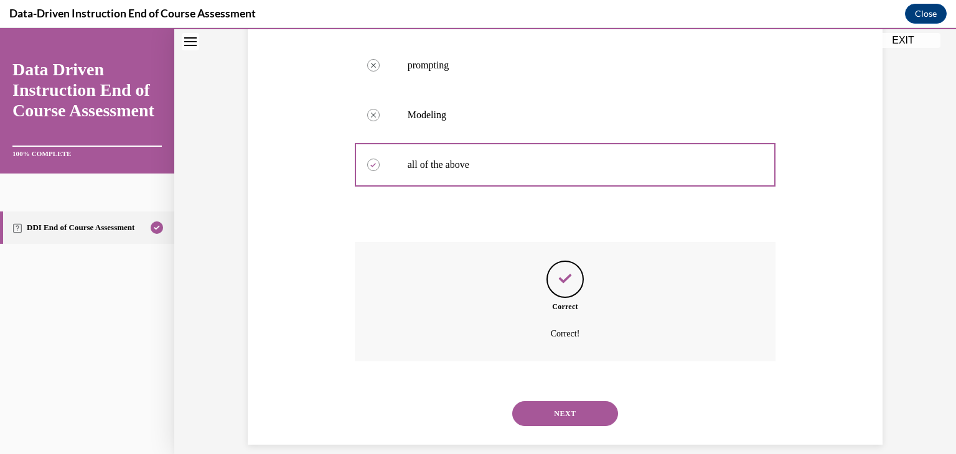
scroll to position [356, 0]
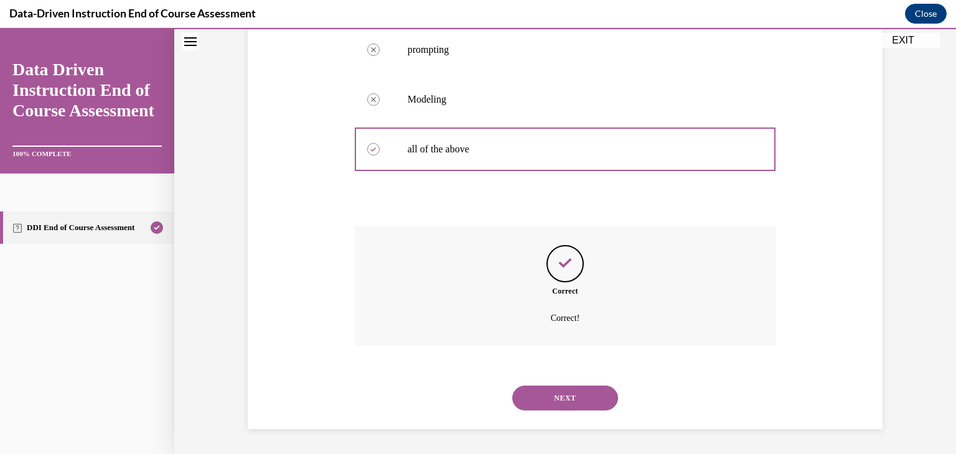
click at [573, 404] on button "NEXT" at bounding box center [565, 398] width 106 height 25
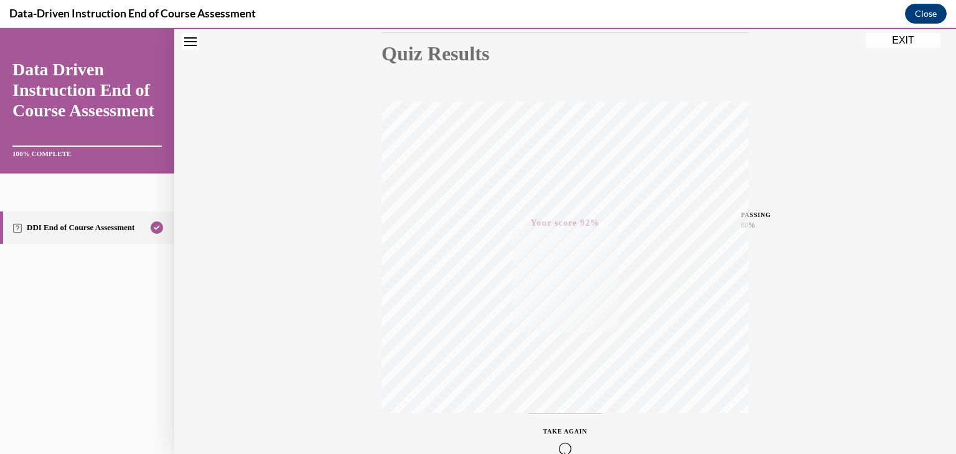
scroll to position [212, 0]
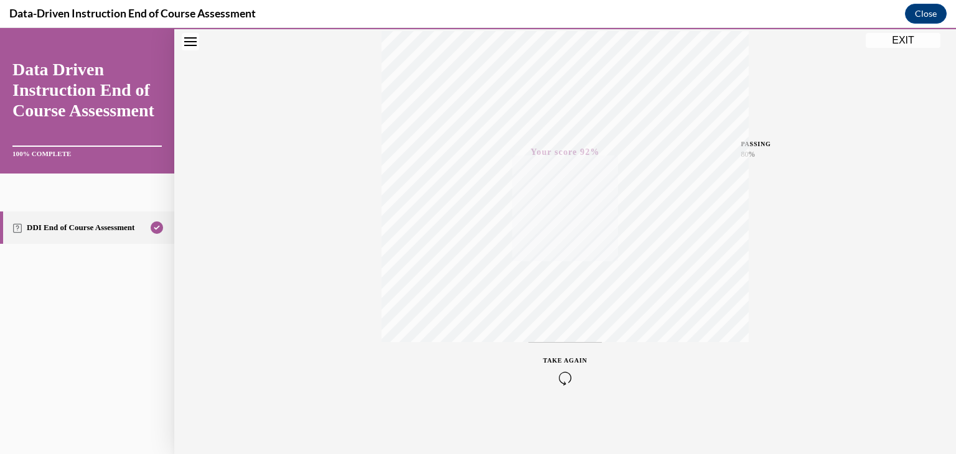
click at [898, 45] on button "EXIT" at bounding box center [903, 40] width 75 height 15
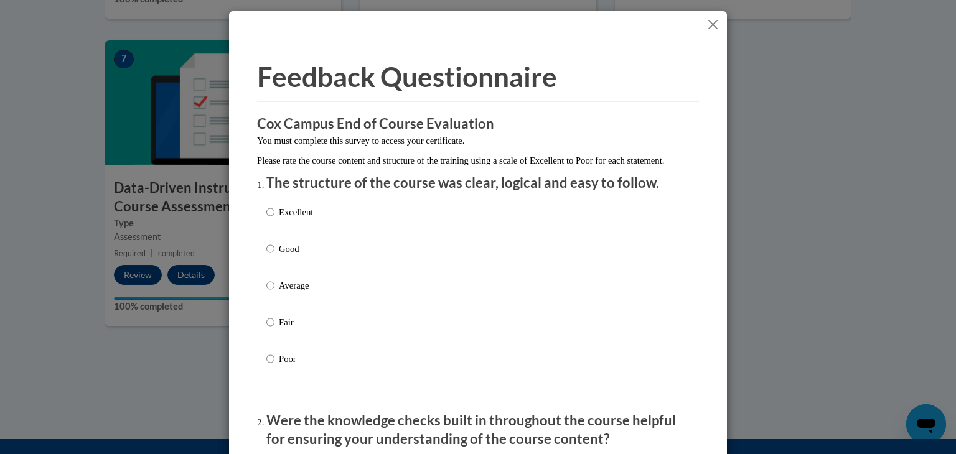
click at [286, 219] on p "Excellent" at bounding box center [296, 212] width 34 height 14
click at [275, 219] on input "Excellent" at bounding box center [270, 212] width 8 height 14
radio input "true"
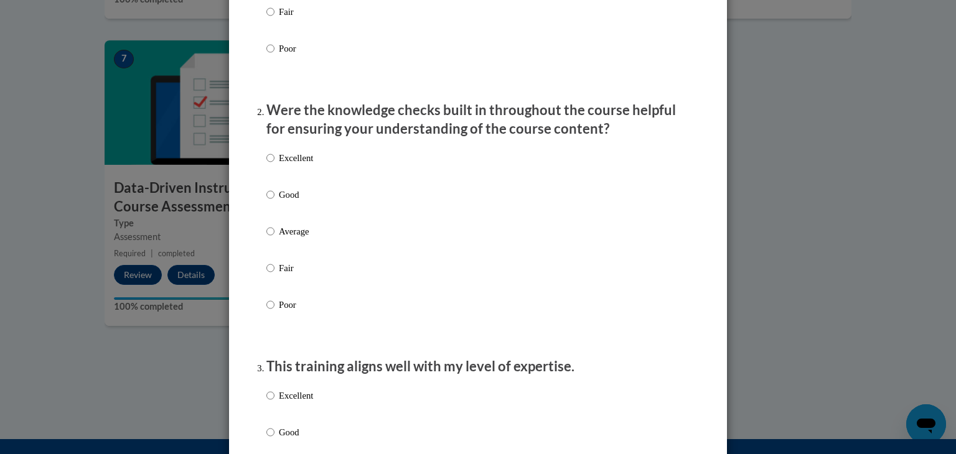
scroll to position [329, 0]
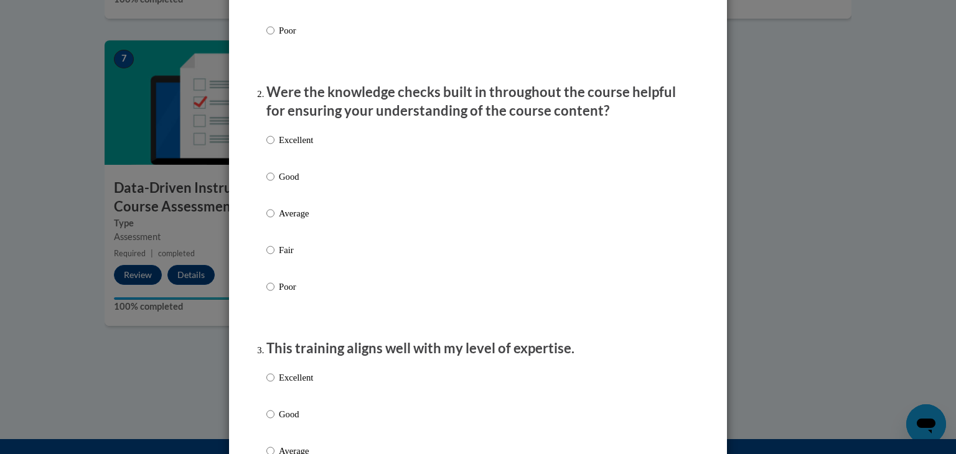
click at [279, 184] on p "Good" at bounding box center [296, 177] width 34 height 14
click at [275, 184] on input "Good" at bounding box center [270, 177] width 8 height 14
radio input "true"
click at [271, 388] on label "Excellent" at bounding box center [289, 388] width 47 height 34
click at [271, 385] on input "Excellent" at bounding box center [270, 378] width 8 height 14
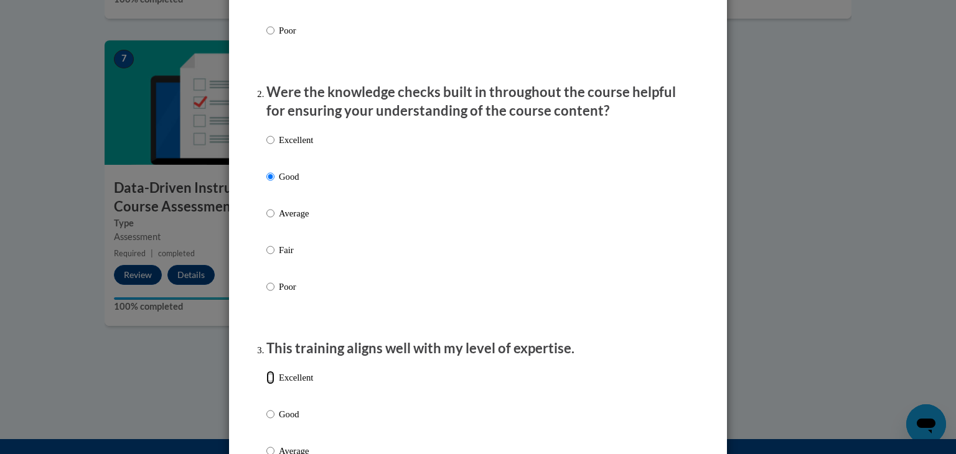
radio input "true"
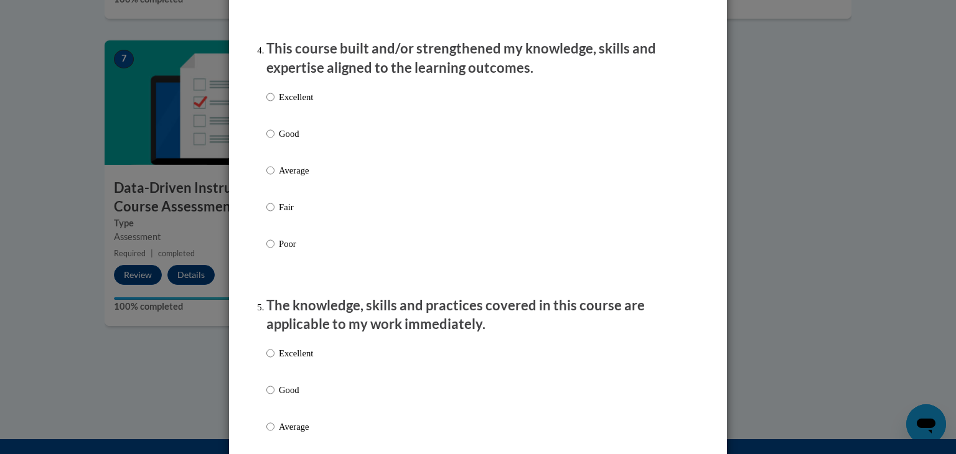
scroll to position [879, 0]
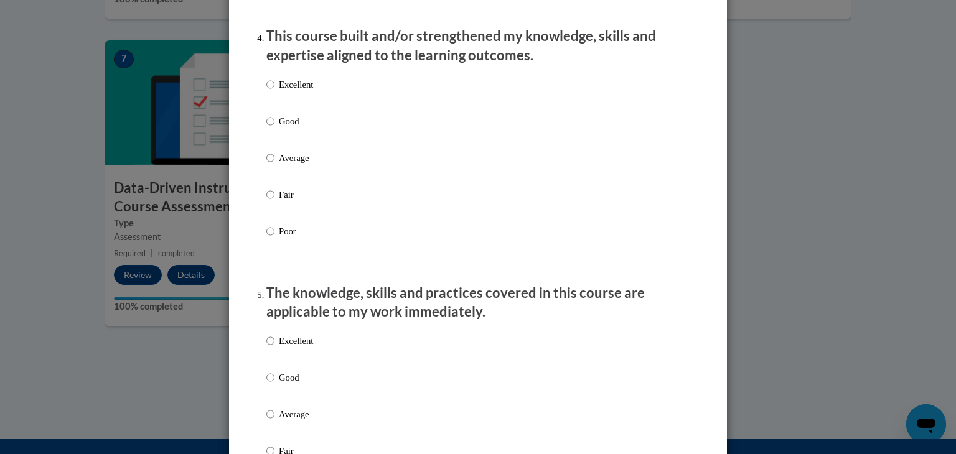
click at [296, 92] on p "Excellent" at bounding box center [296, 85] width 34 height 14
click at [275, 92] on input "Excellent" at bounding box center [270, 85] width 8 height 14
radio input "true"
click at [310, 356] on div "Excellent Good Average Fair Poor" at bounding box center [477, 429] width 423 height 203
click at [279, 348] on p "Excellent" at bounding box center [296, 341] width 34 height 14
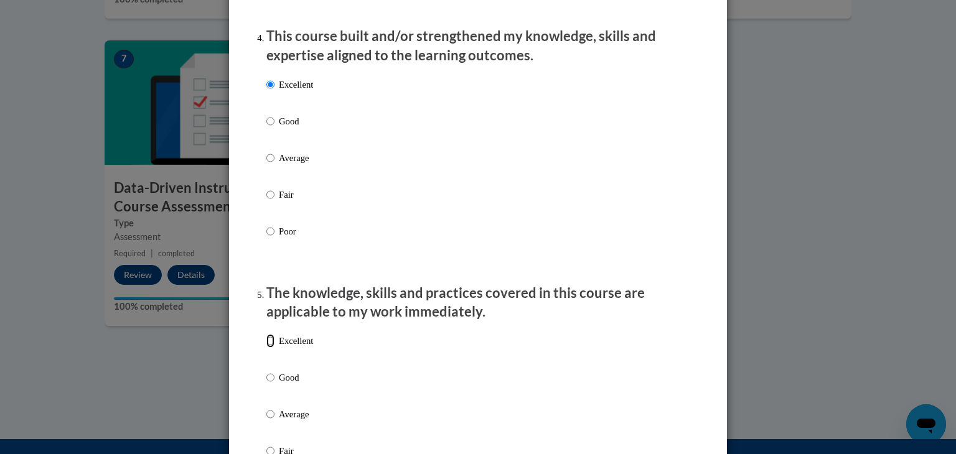
click at [275, 348] on input "Excellent" at bounding box center [270, 341] width 8 height 14
radio input "true"
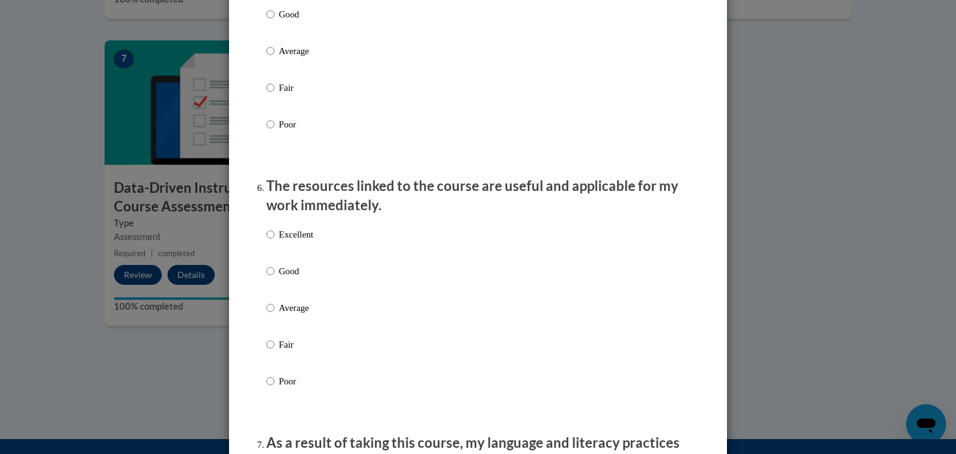
scroll to position [1323, 0]
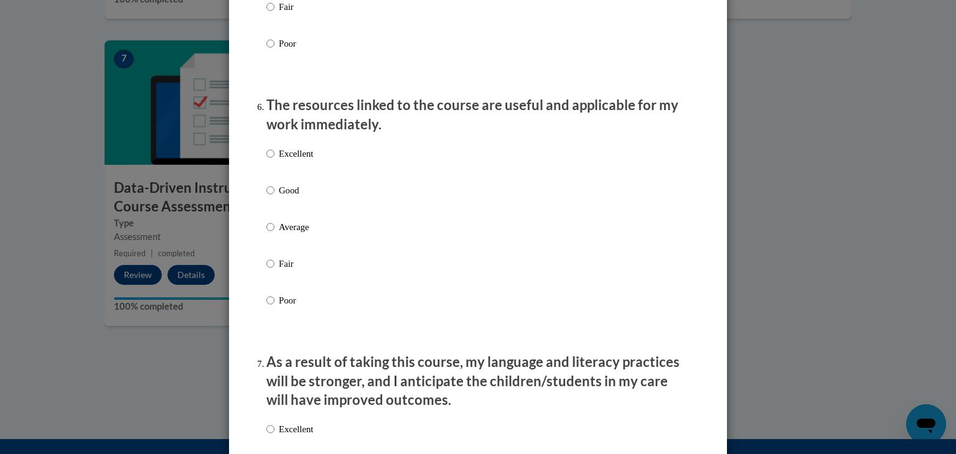
drag, startPoint x: 316, startPoint y: 157, endPoint x: 306, endPoint y: 166, distance: 12.8
click at [316, 157] on div "Excellent Good Average Fair Poor" at bounding box center [477, 242] width 423 height 203
click at [298, 161] on p "Excellent" at bounding box center [296, 154] width 34 height 14
click at [275, 161] on input "Excellent" at bounding box center [270, 154] width 8 height 14
radio input "true"
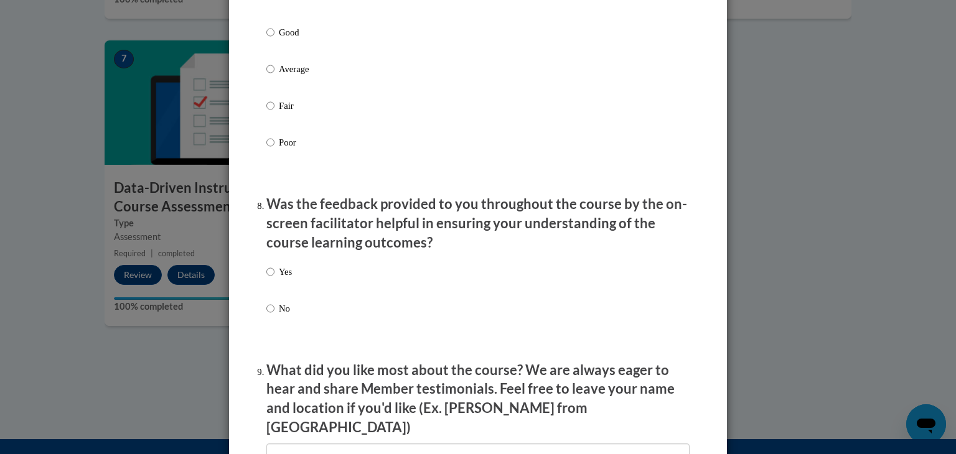
scroll to position [1760, 0]
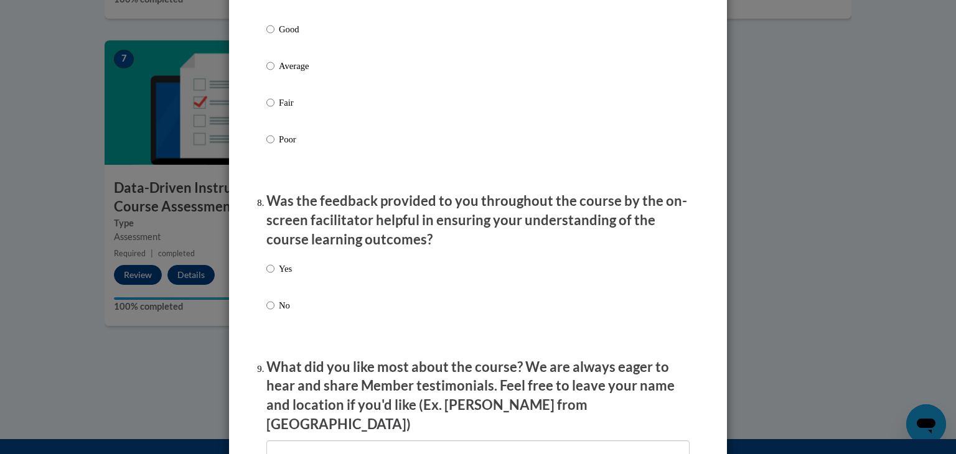
radio input "true"
click at [266, 276] on input "Yes" at bounding box center [270, 270] width 8 height 14
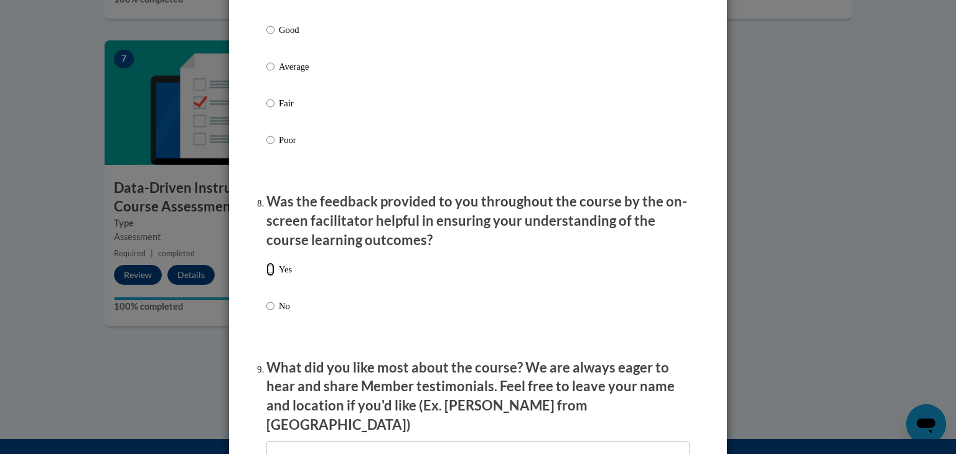
radio input "true"
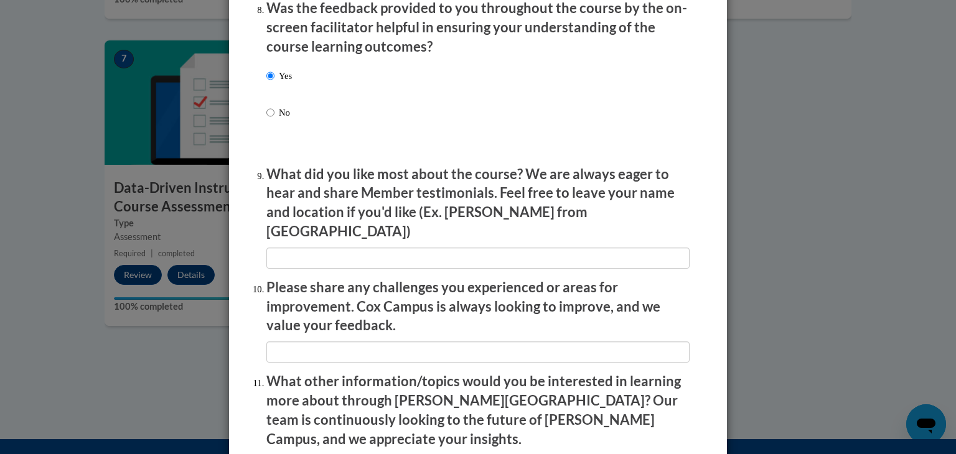
scroll to position [1975, 0]
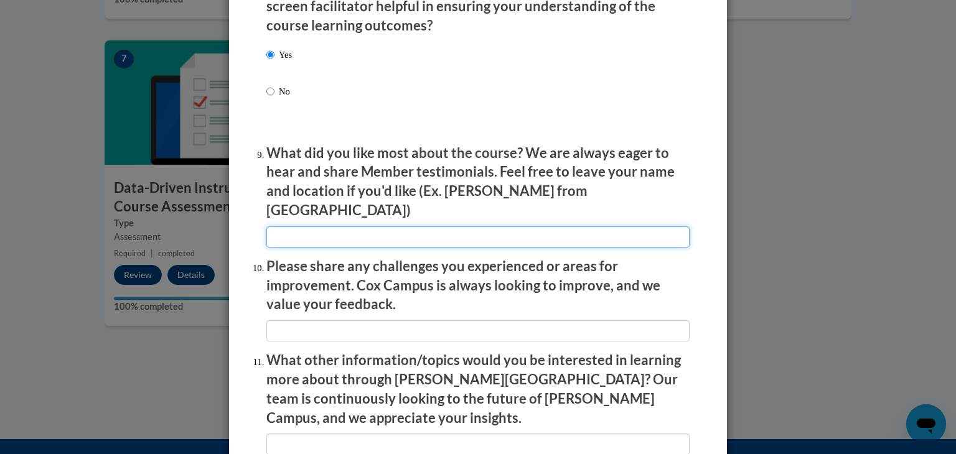
click at [590, 235] on input "textbox" at bounding box center [477, 237] width 423 height 21
type input "the modeling"
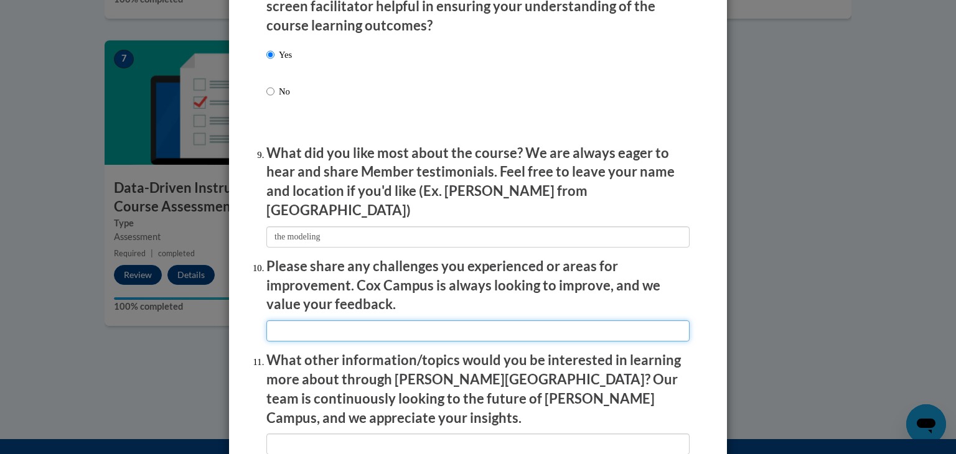
click at [416, 331] on input "textbox" at bounding box center [477, 331] width 423 height 21
type input "n/a"
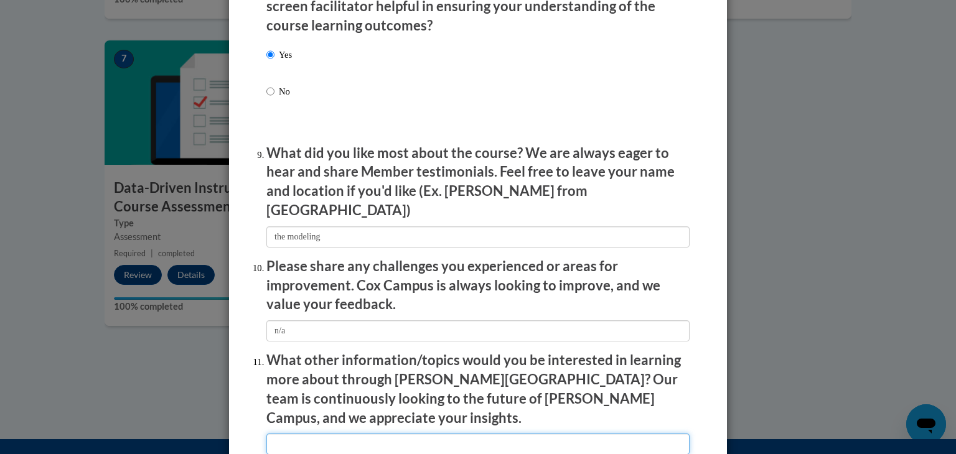
click at [314, 434] on input "textbox" at bounding box center [477, 444] width 423 height 21
type input "n/a"
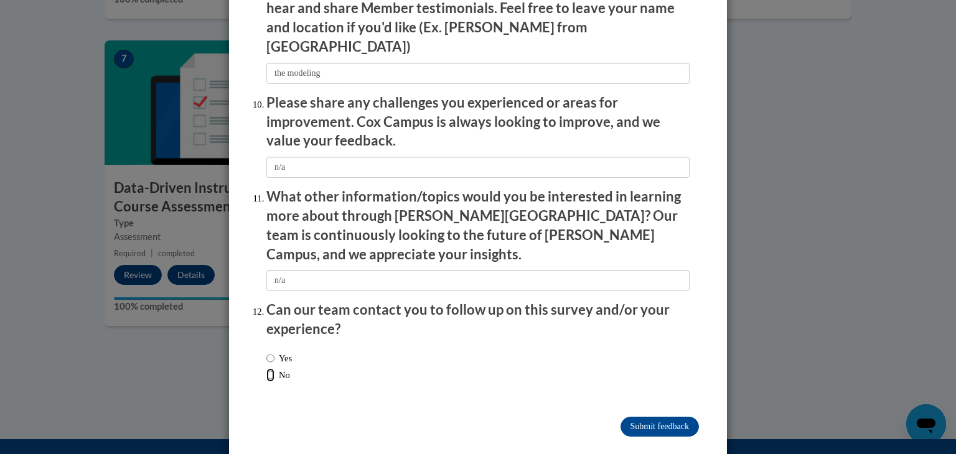
click at [269, 369] on input "No" at bounding box center [270, 376] width 8 height 14
radio input "true"
click at [636, 417] on input "Submit feedback" at bounding box center [660, 427] width 78 height 20
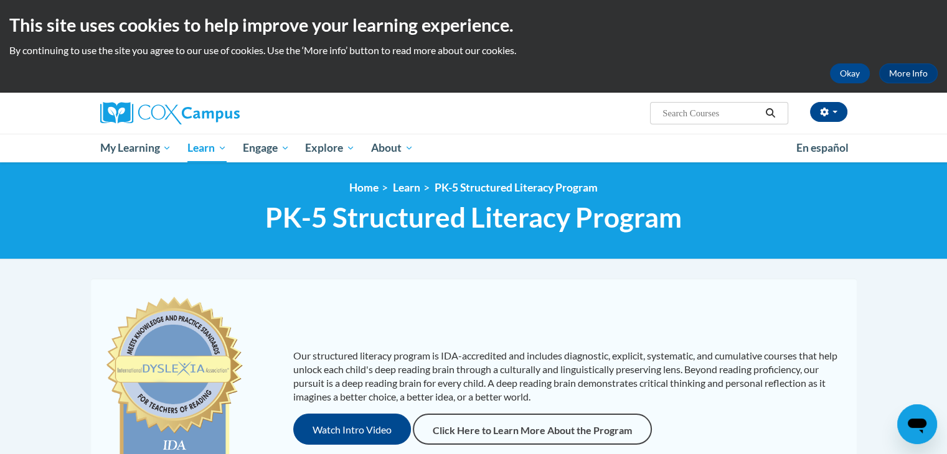
scroll to position [397, 0]
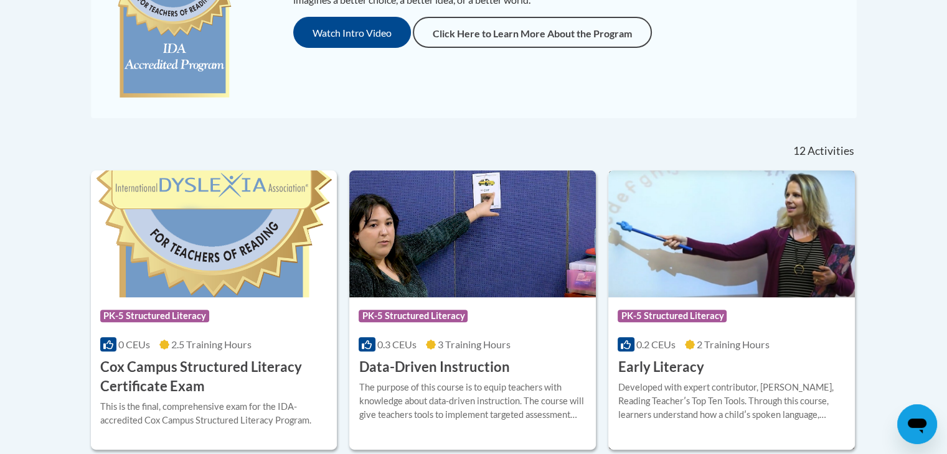
drag, startPoint x: 956, startPoint y: 197, endPoint x: 673, endPoint y: 248, distance: 287.2
click at [673, 248] on img at bounding box center [731, 234] width 247 height 127
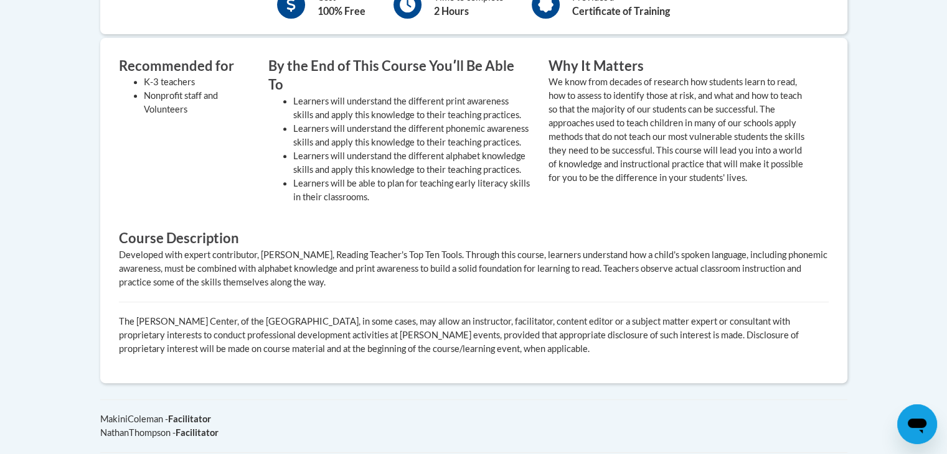
scroll to position [568, 0]
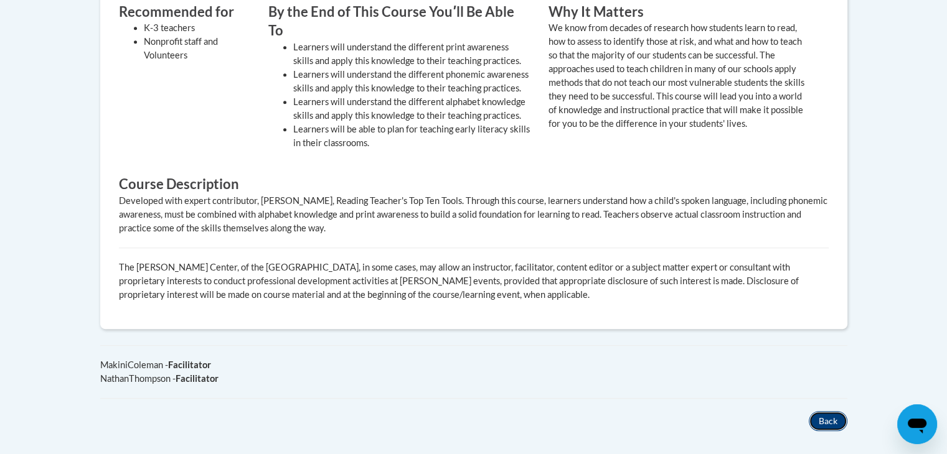
click at [822, 411] on button "Back" at bounding box center [828, 421] width 39 height 20
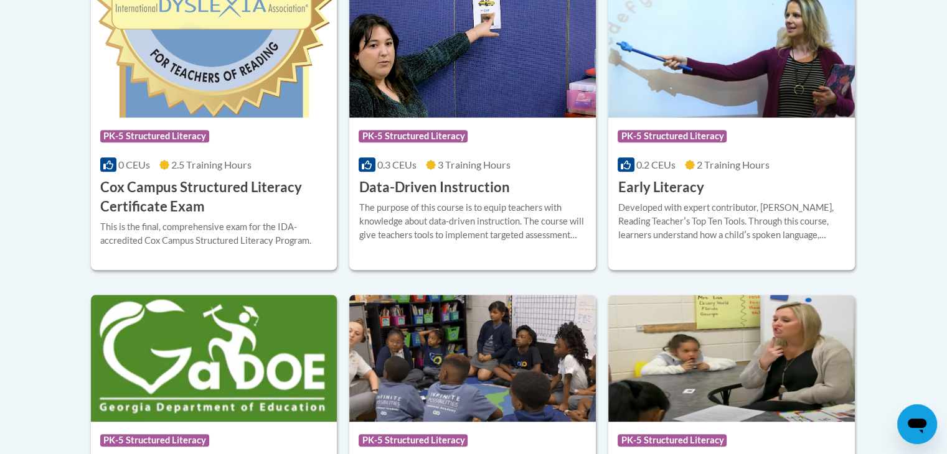
scroll to position [603, 0]
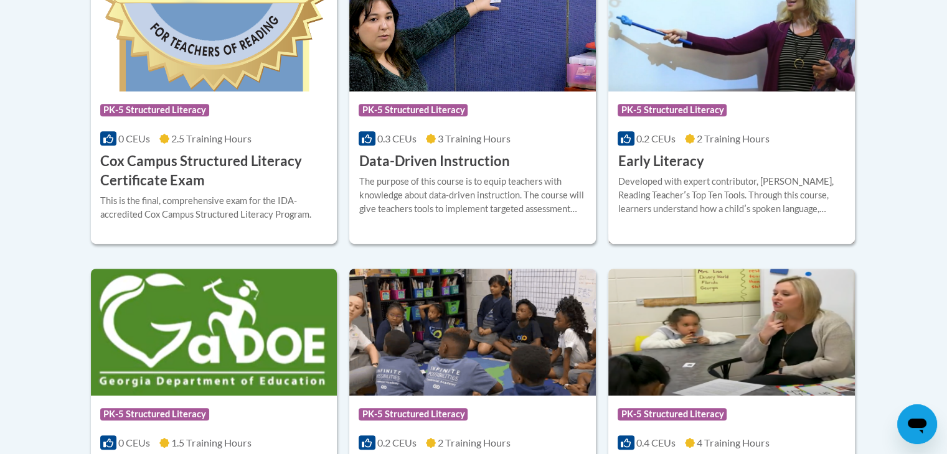
click at [675, 160] on h3 "Early Literacy" at bounding box center [661, 161] width 86 height 19
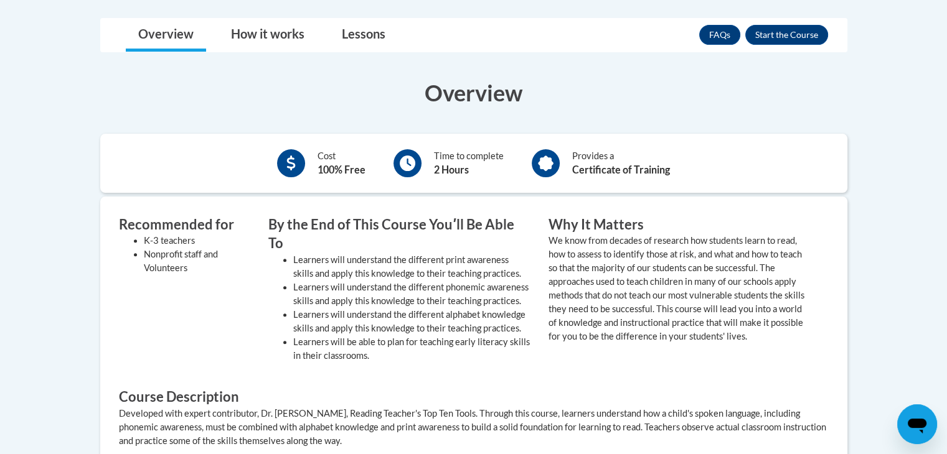
scroll to position [363, 0]
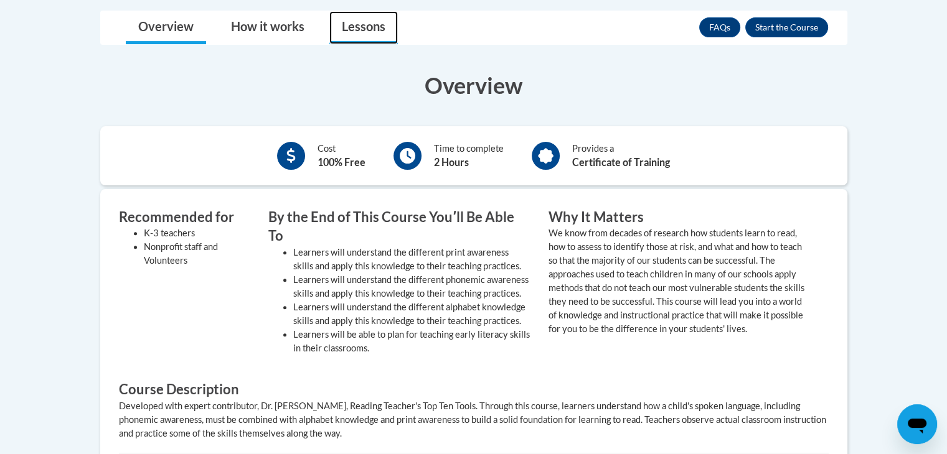
click at [364, 33] on link "Lessons" at bounding box center [363, 27] width 68 height 33
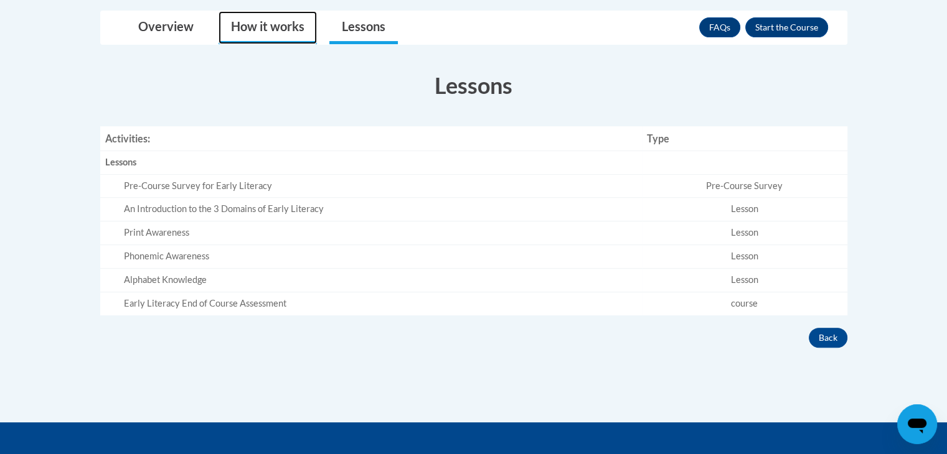
click at [251, 26] on link "How it works" at bounding box center [268, 27] width 98 height 33
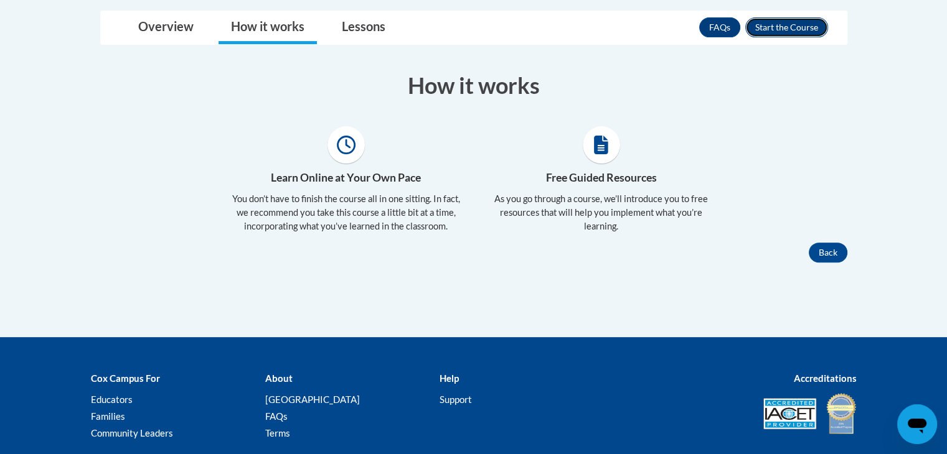
click at [781, 26] on button "Enroll" at bounding box center [786, 27] width 83 height 20
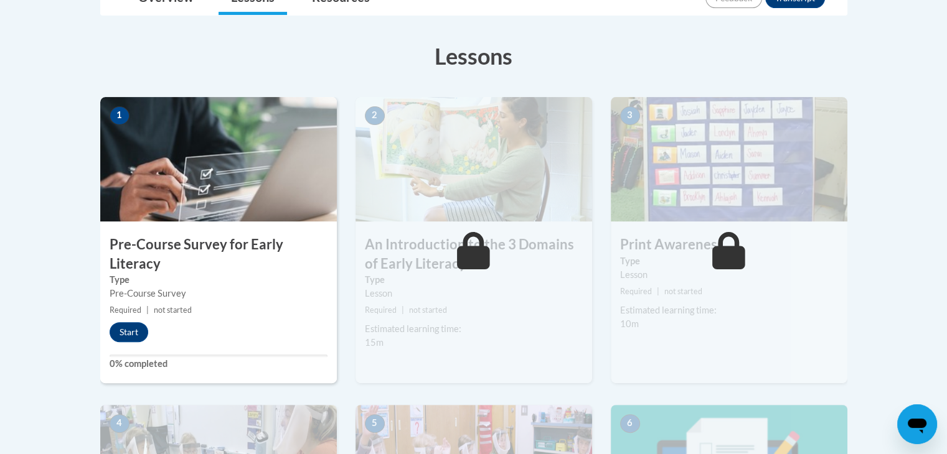
drag, startPoint x: 954, startPoint y: 75, endPoint x: 955, endPoint y: 185, distance: 109.6
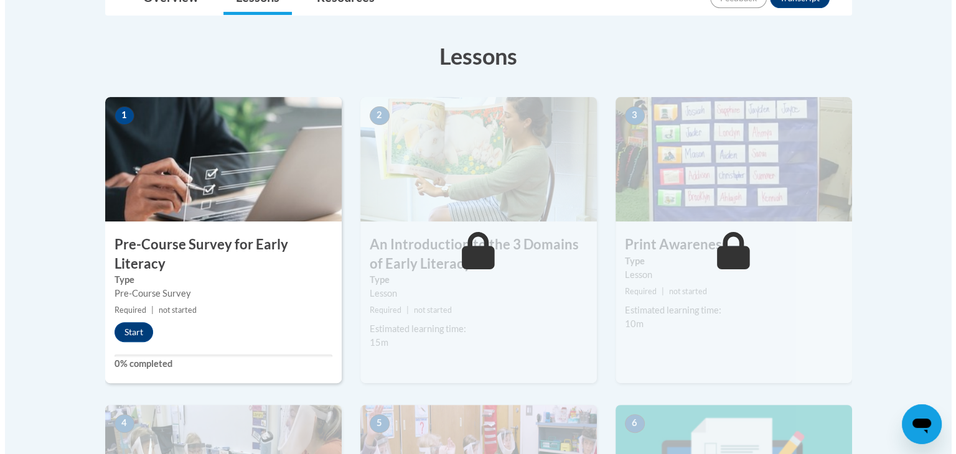
scroll to position [334, 0]
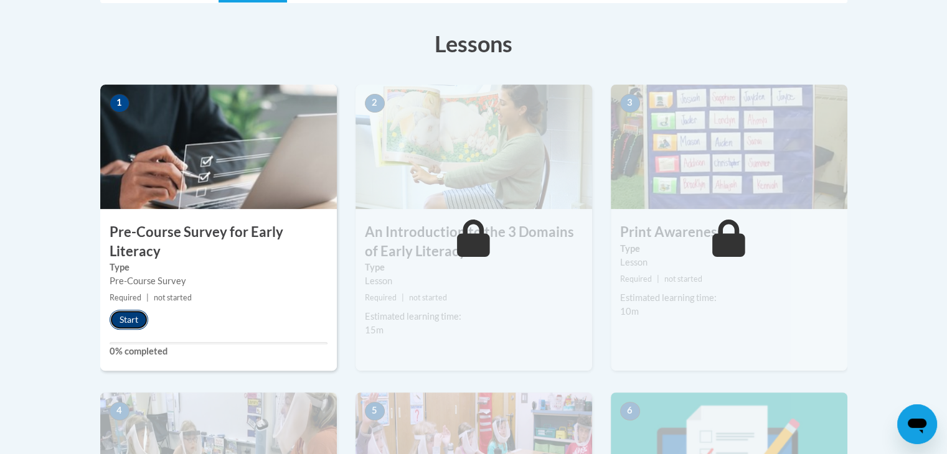
click at [129, 327] on button "Start" at bounding box center [129, 320] width 39 height 20
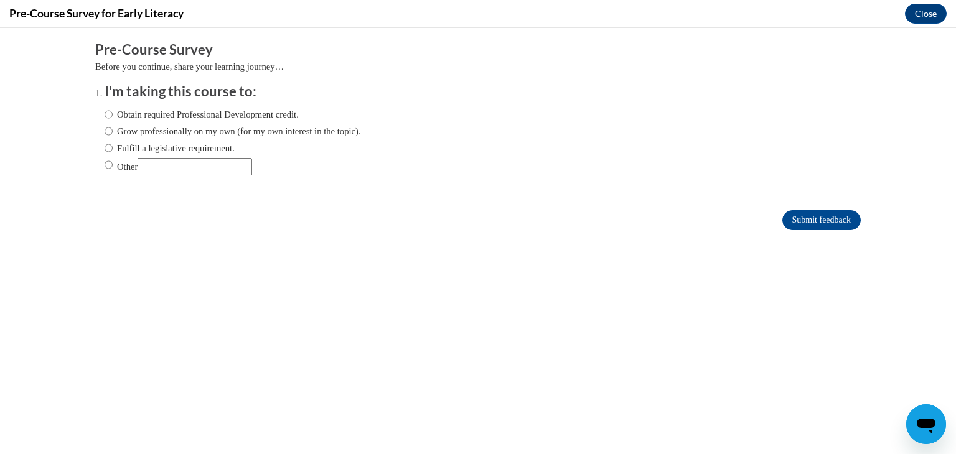
scroll to position [0, 0]
click at [139, 116] on label "Obtain required Professional Development credit." at bounding box center [202, 115] width 194 height 14
click at [113, 116] on input "Obtain required Professional Development credit." at bounding box center [109, 115] width 8 height 14
radio input "true"
click at [834, 214] on input "Submit feedback" at bounding box center [821, 220] width 78 height 20
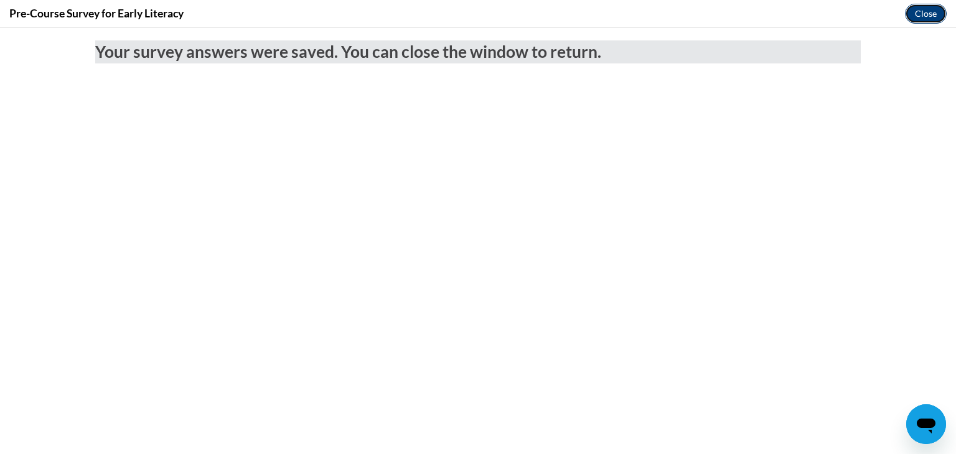
click at [919, 16] on button "Close" at bounding box center [926, 14] width 42 height 20
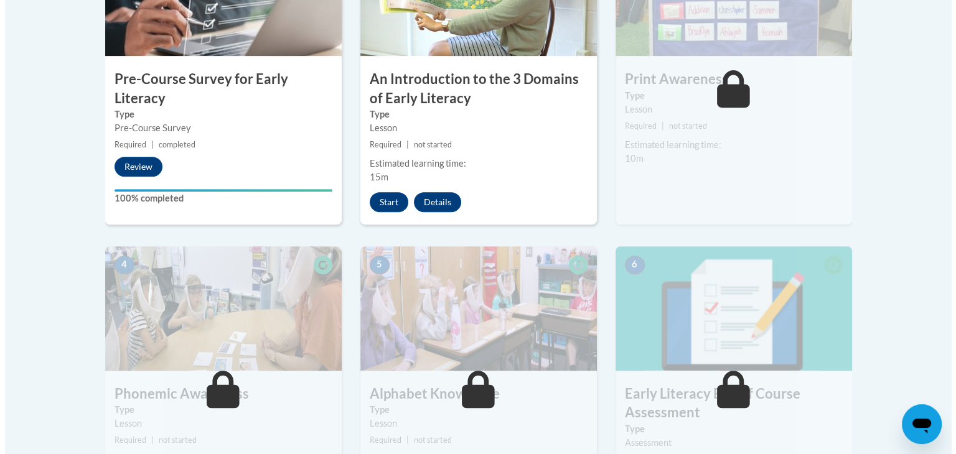
scroll to position [488, 0]
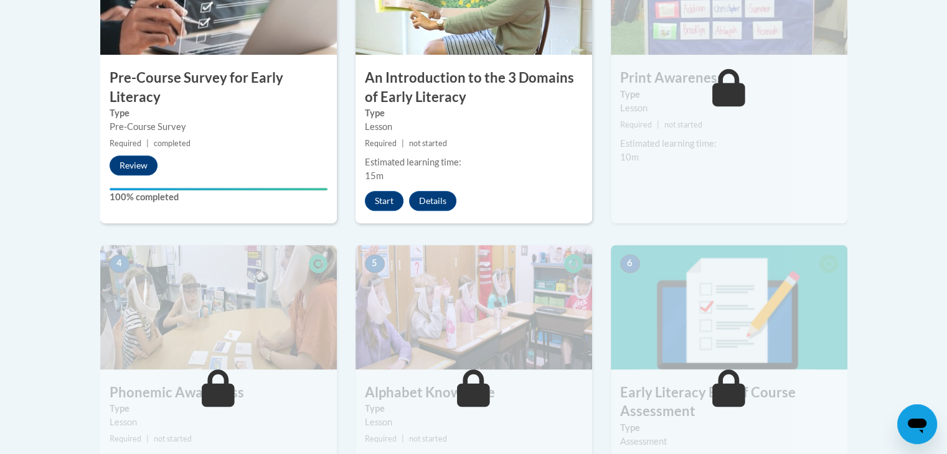
click at [667, 130] on small "Required | not started" at bounding box center [729, 125] width 237 height 14
click at [371, 202] on button "Start" at bounding box center [384, 201] width 39 height 20
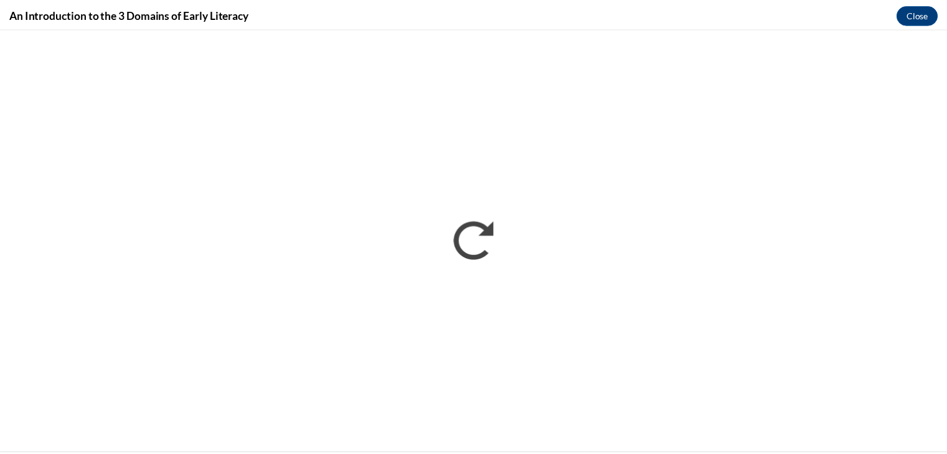
scroll to position [0, 0]
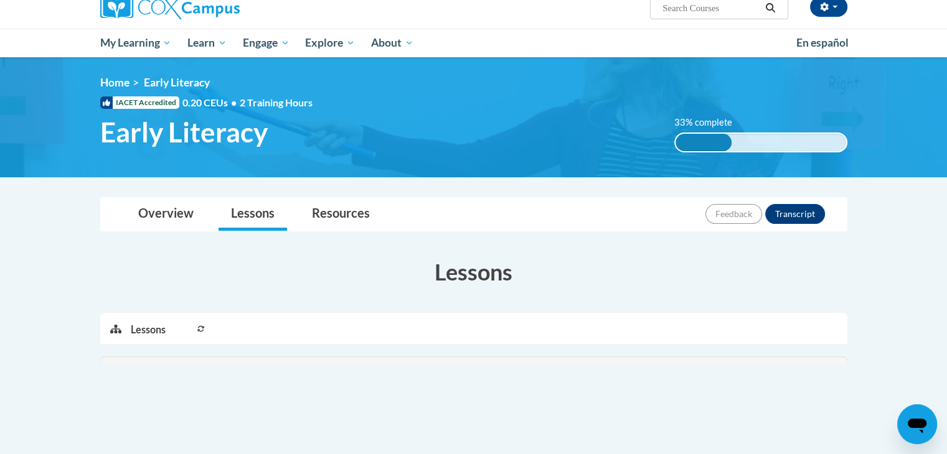
scroll to position [111, 0]
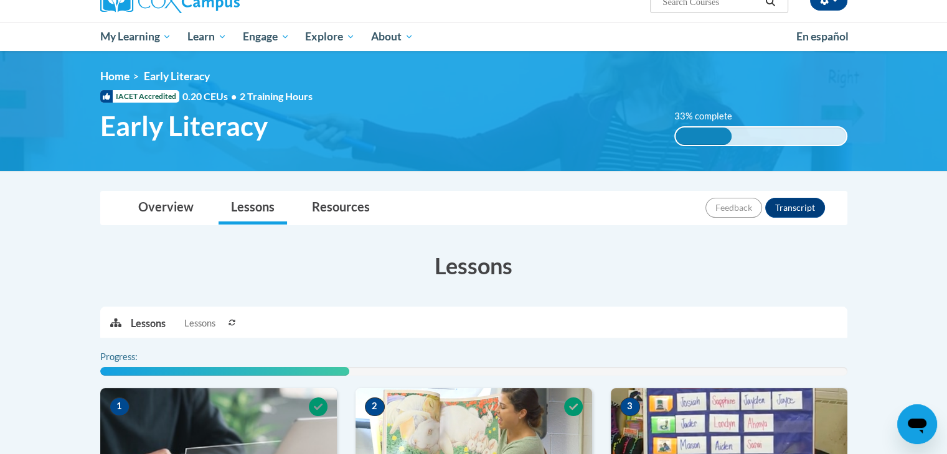
click at [200, 320] on span "Lessons" at bounding box center [199, 324] width 31 height 14
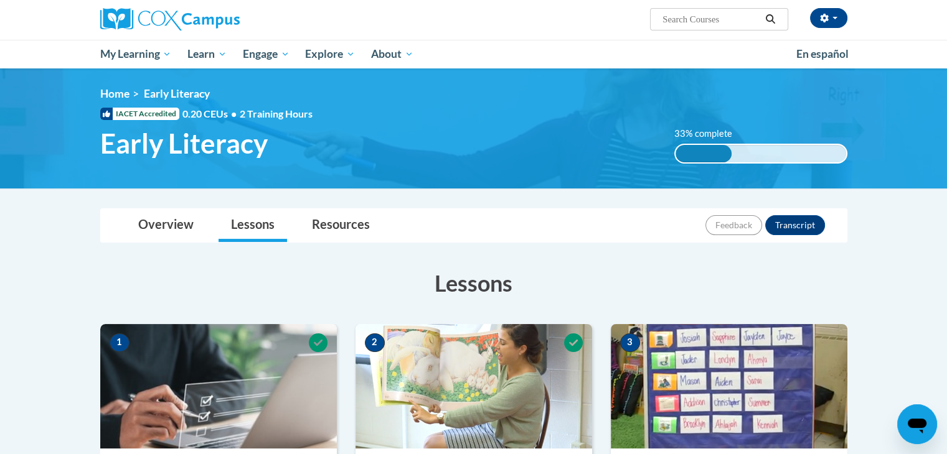
scroll to position [7, 0]
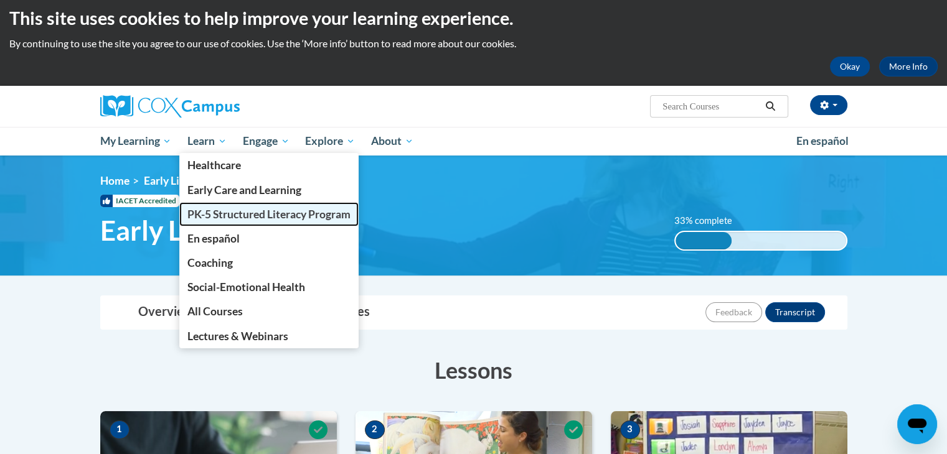
click at [223, 210] on span "PK-5 Structured Literacy Program" at bounding box center [268, 214] width 163 height 13
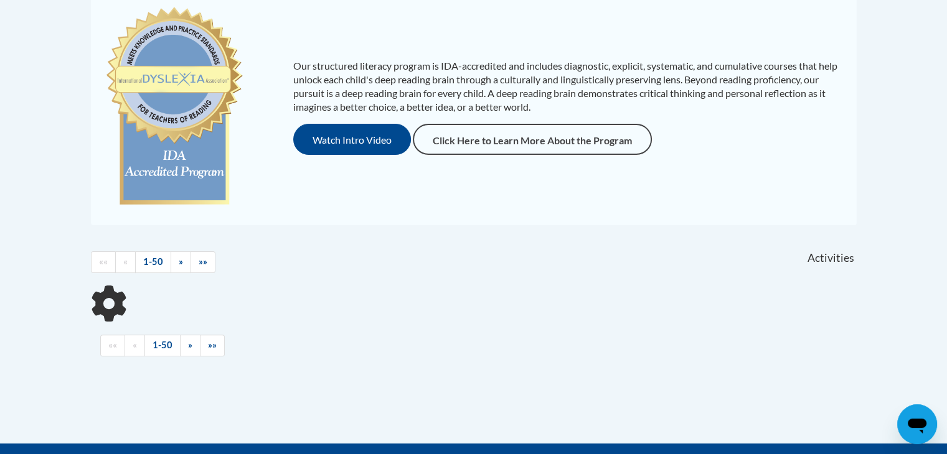
scroll to position [304, 0]
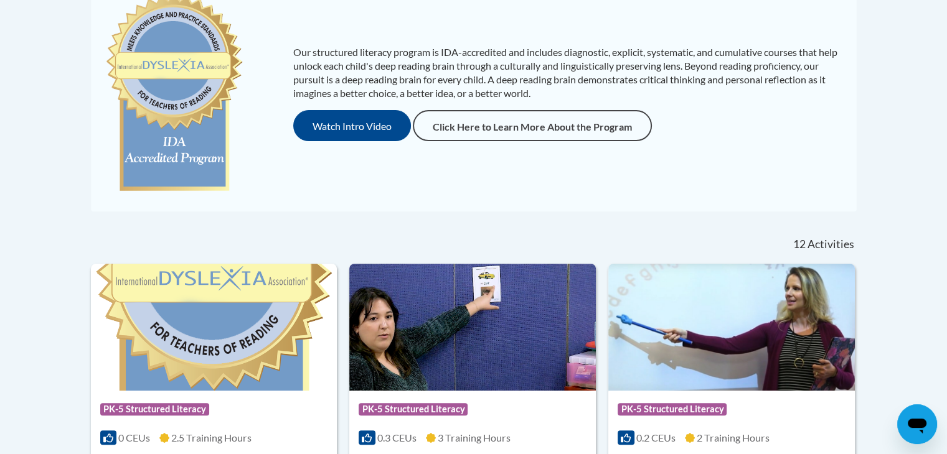
drag, startPoint x: 951, startPoint y: 103, endPoint x: 911, endPoint y: 102, distance: 39.2
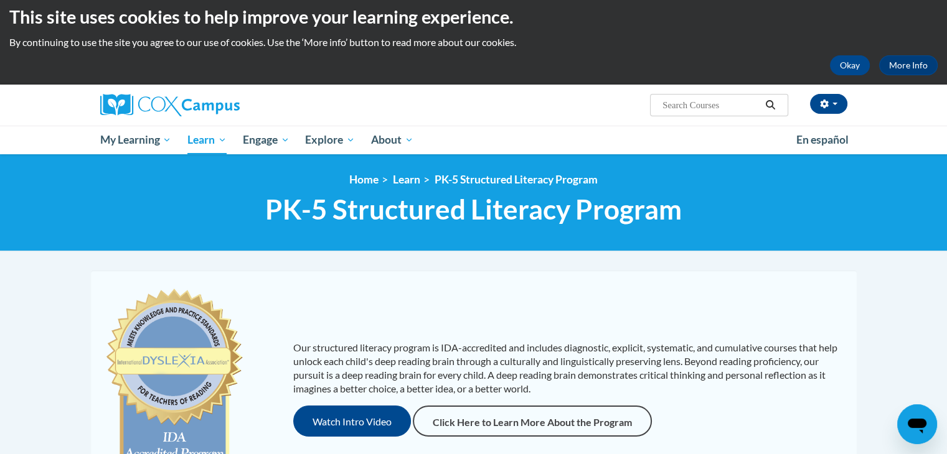
scroll to position [0, 0]
